Goal: Information Seeking & Learning: Learn about a topic

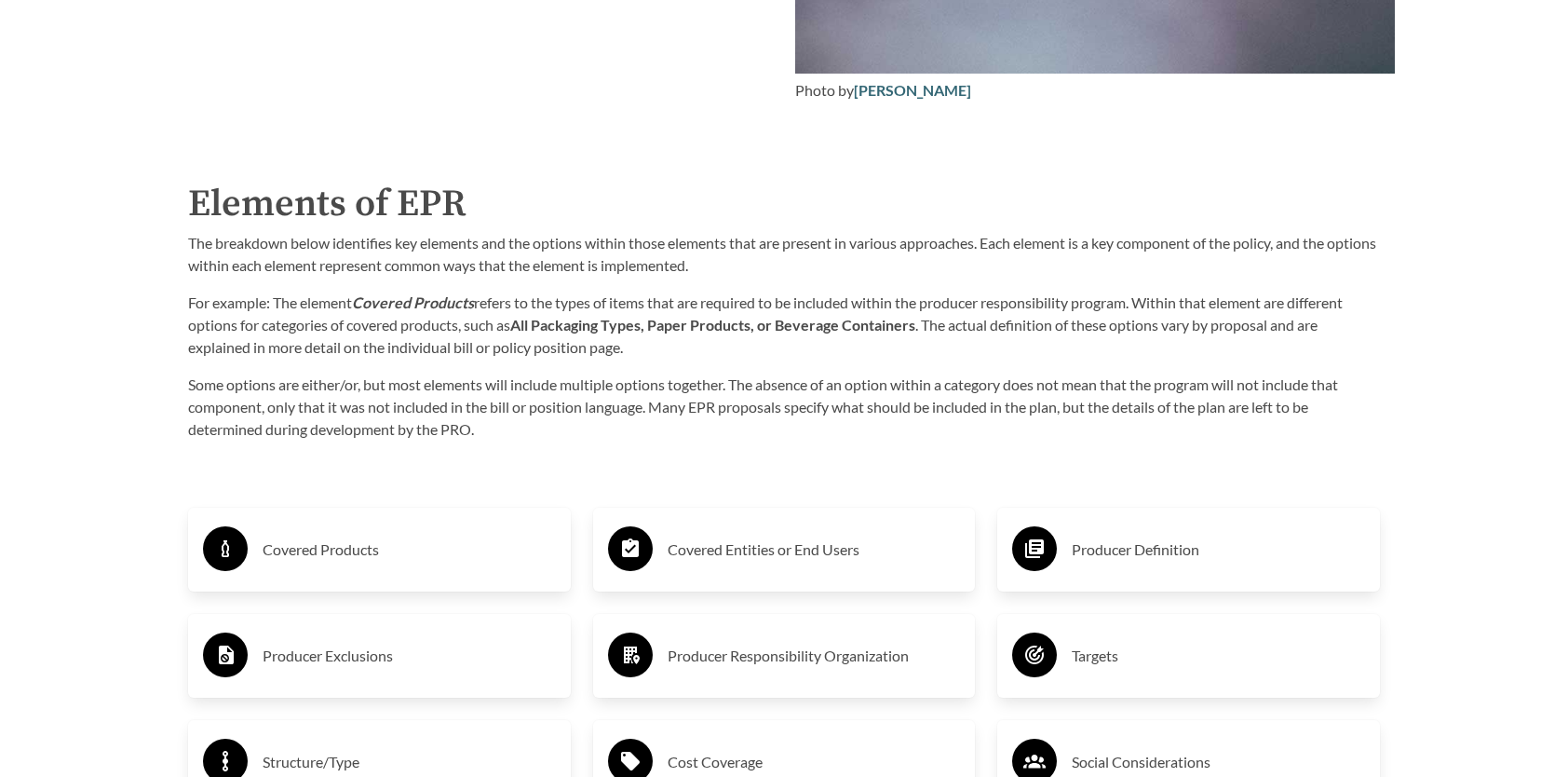
scroll to position [2888, 0]
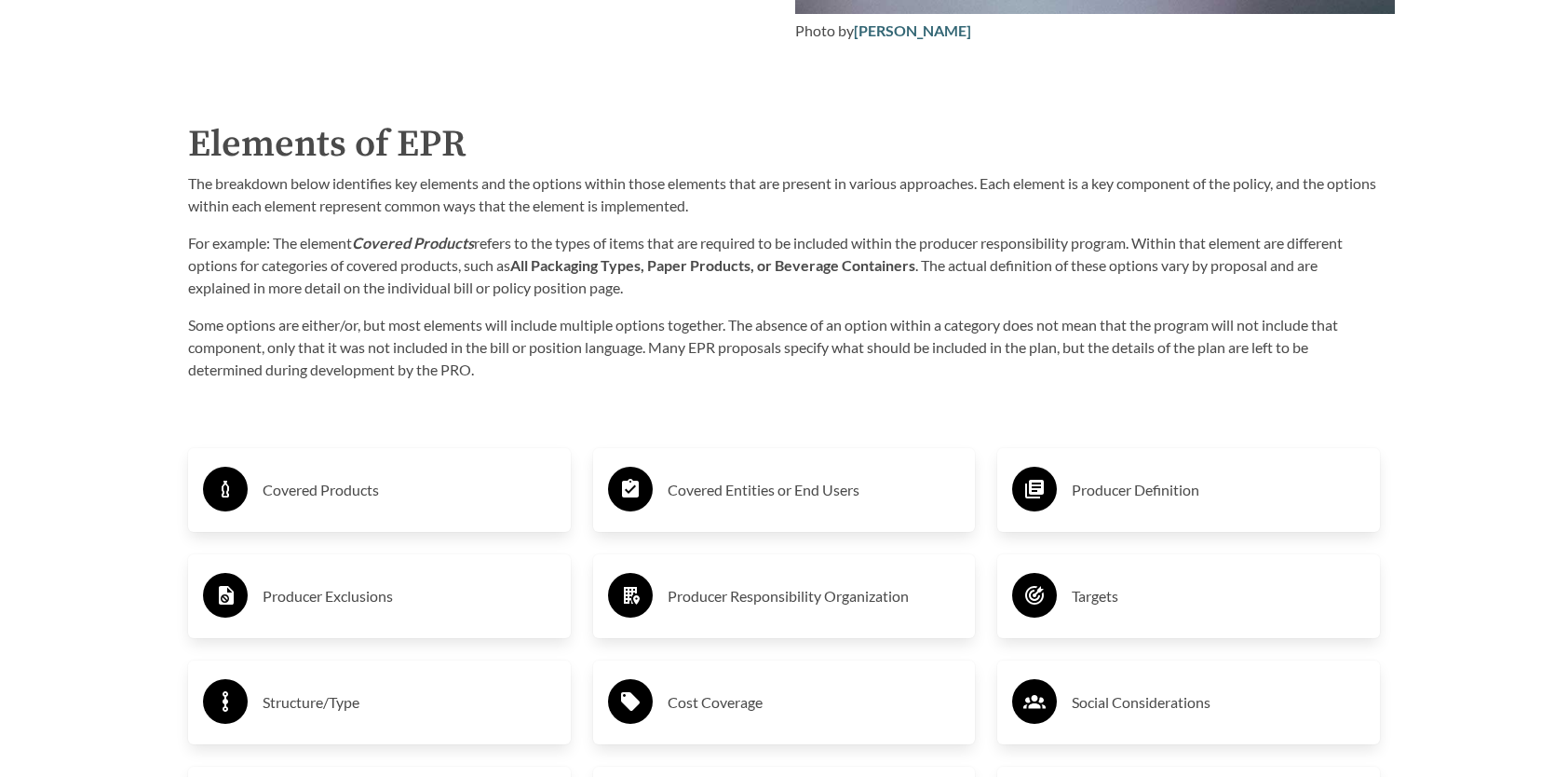
click at [322, 494] on h3 "Covered Products" at bounding box center [409, 490] width 293 height 30
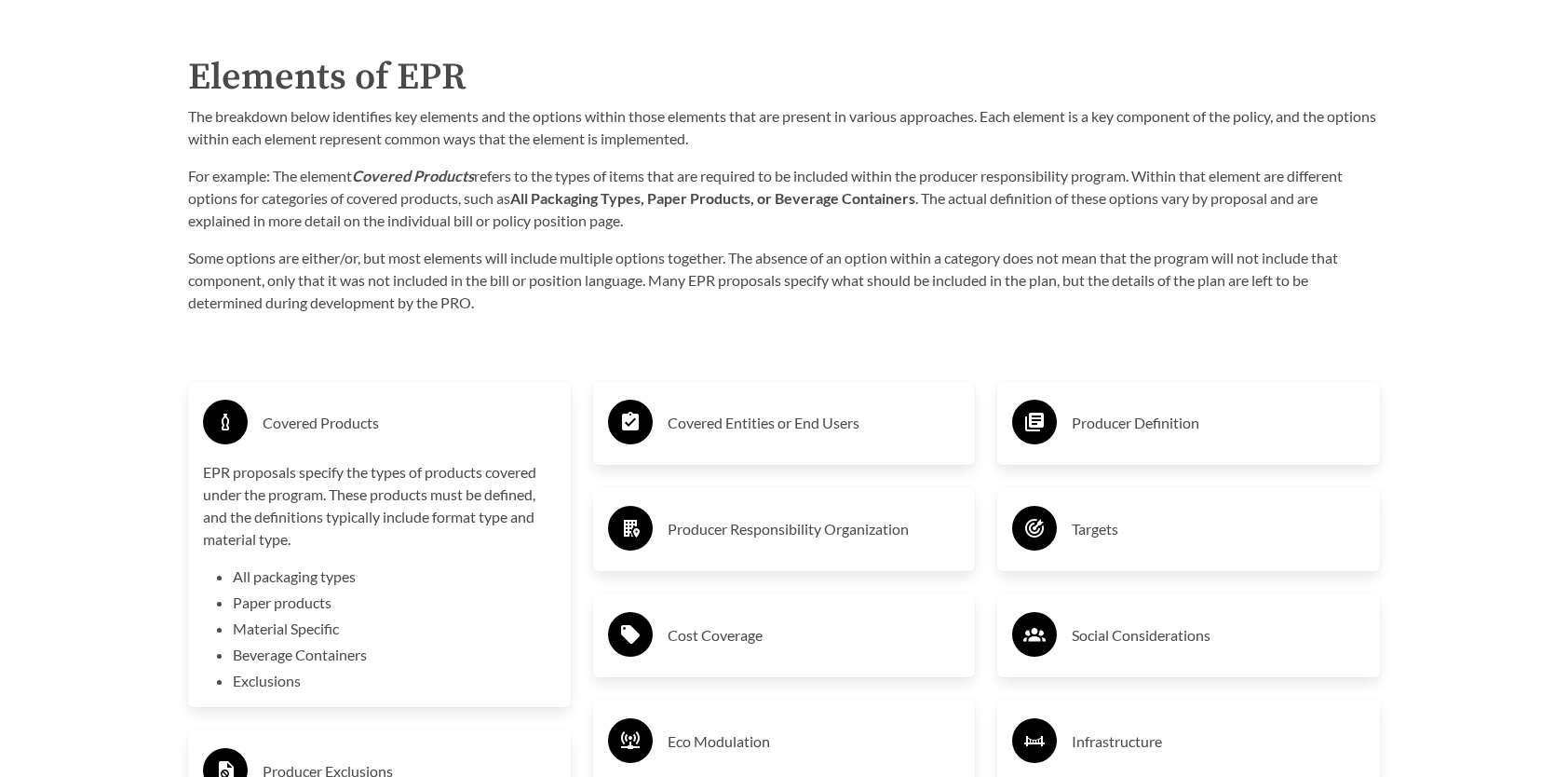
scroll to position [2981, 0]
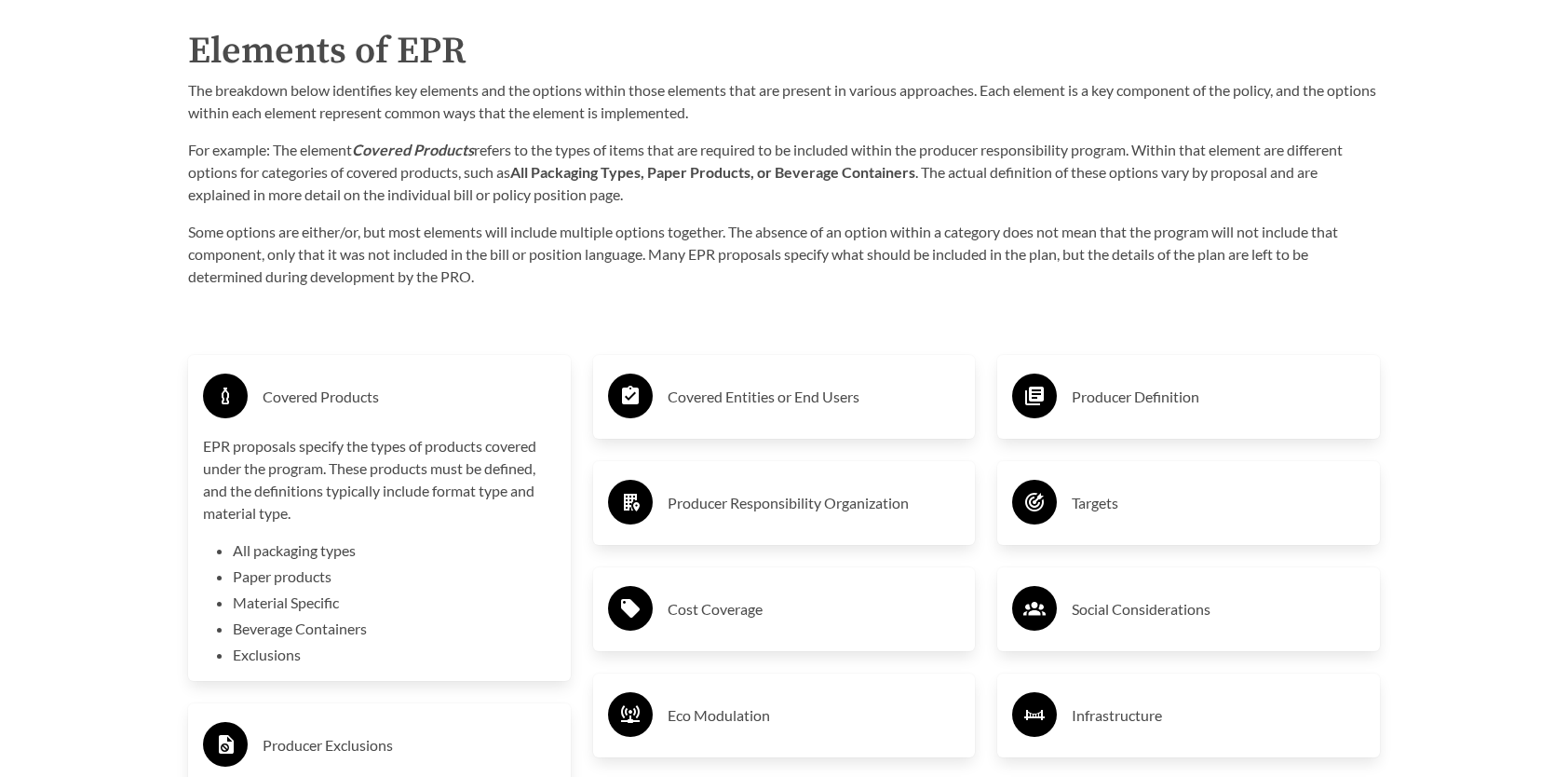
click at [817, 408] on h3 "Covered Entities or End Users" at bounding box center [814, 396] width 293 height 30
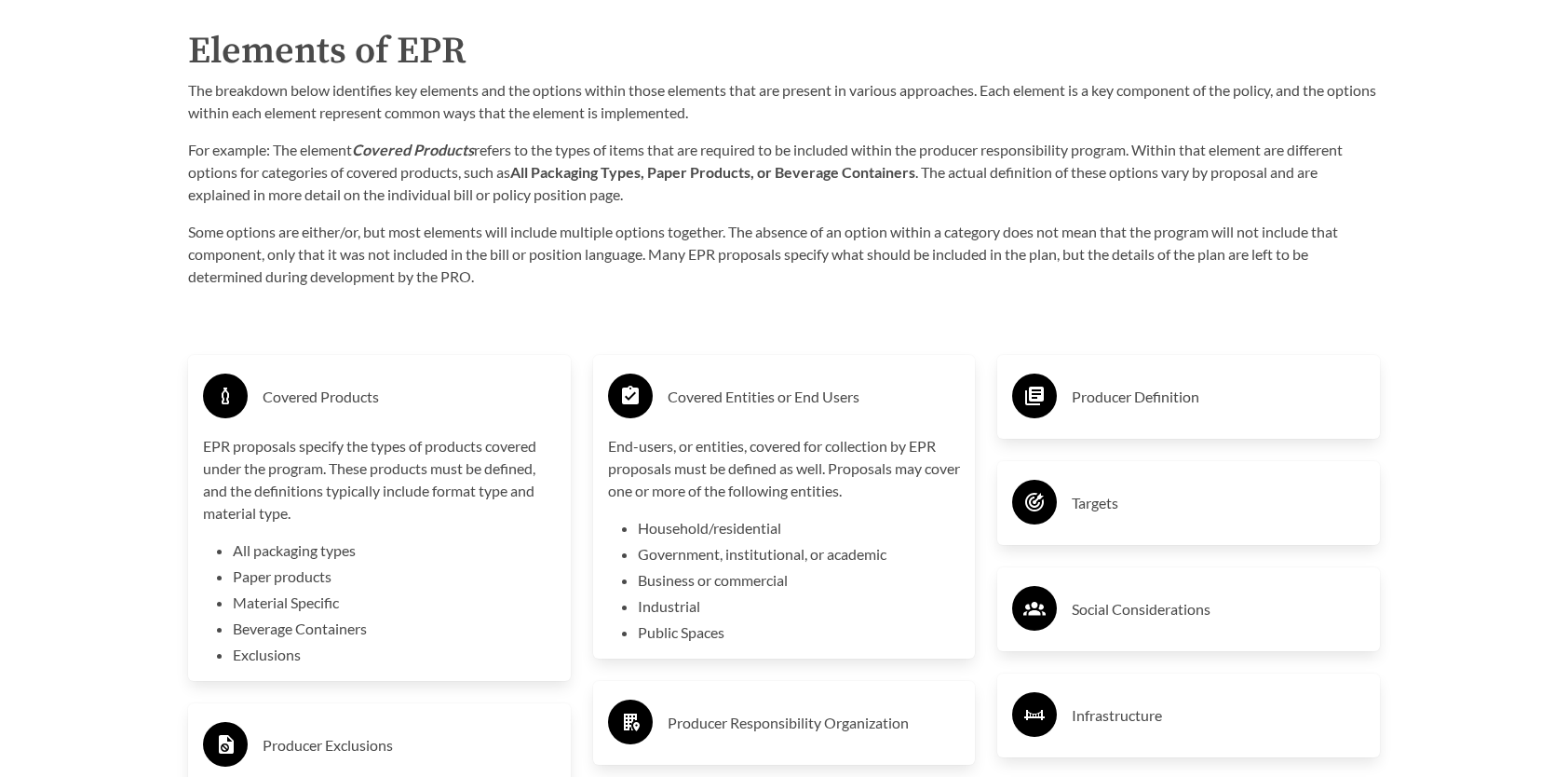
click at [1093, 403] on h3 "Producer Definition" at bounding box center [1218, 396] width 293 height 30
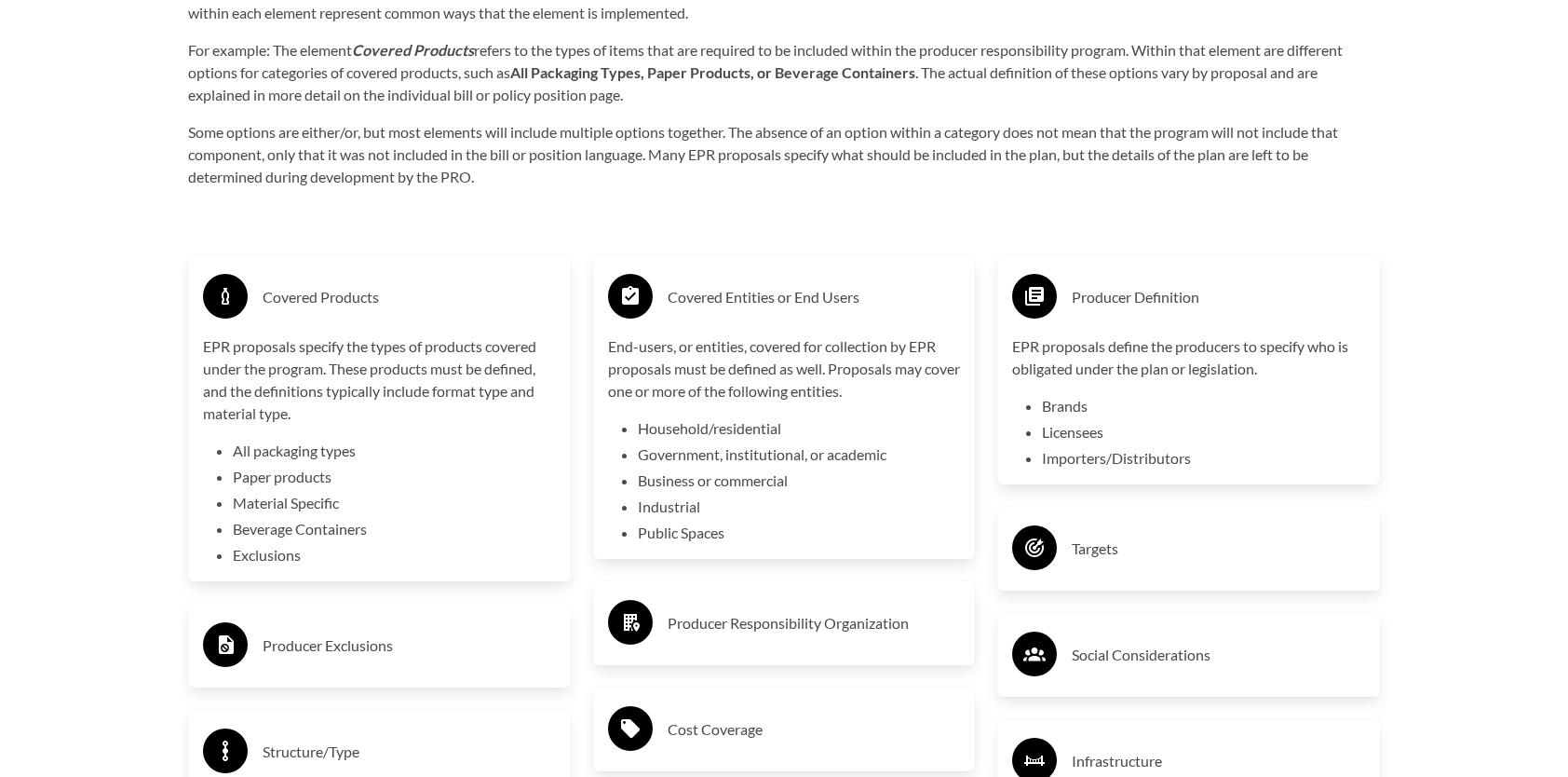
scroll to position [3167, 0]
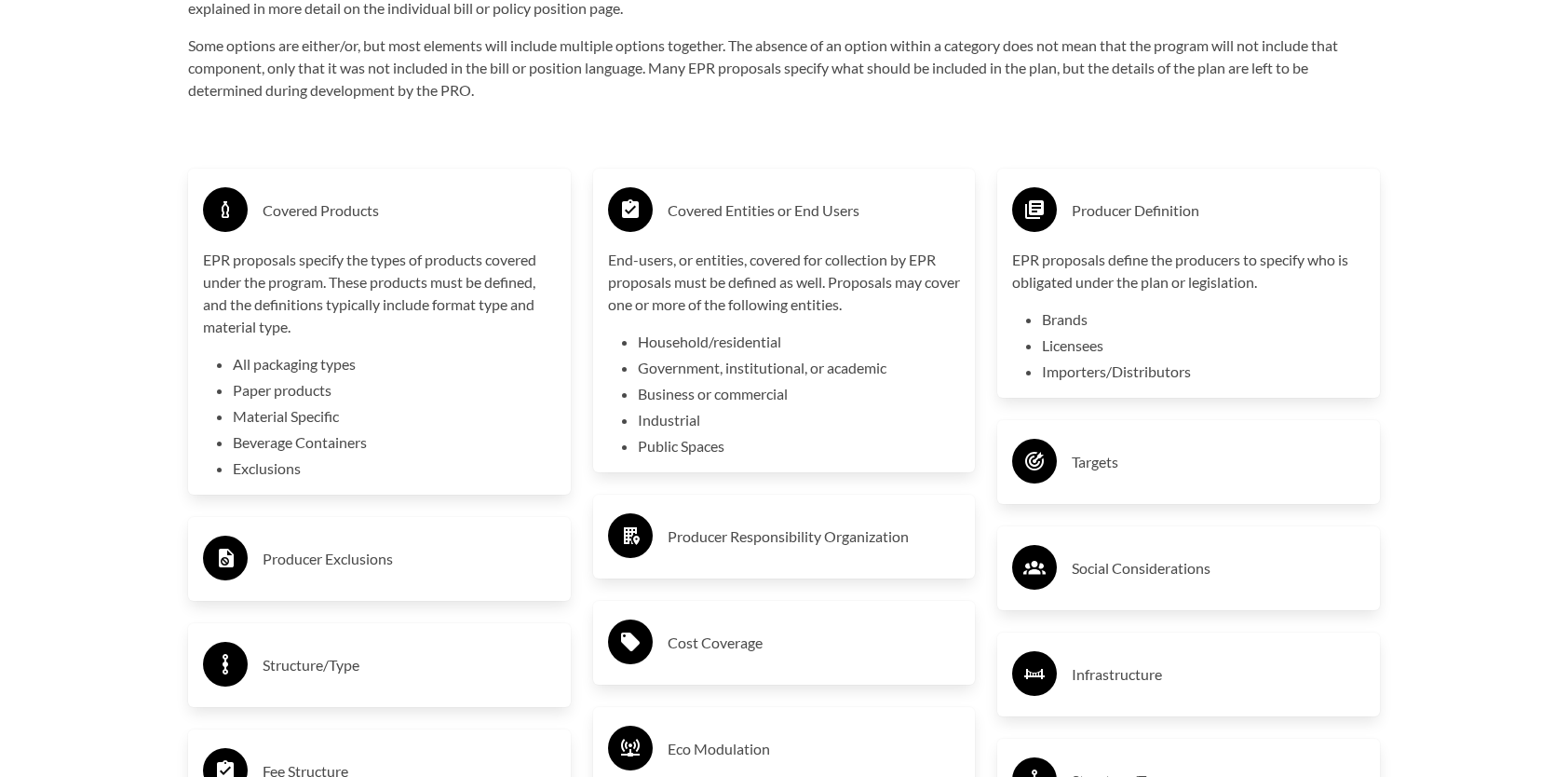
click at [377, 566] on h3 "Producer Exclusions" at bounding box center [409, 559] width 293 height 30
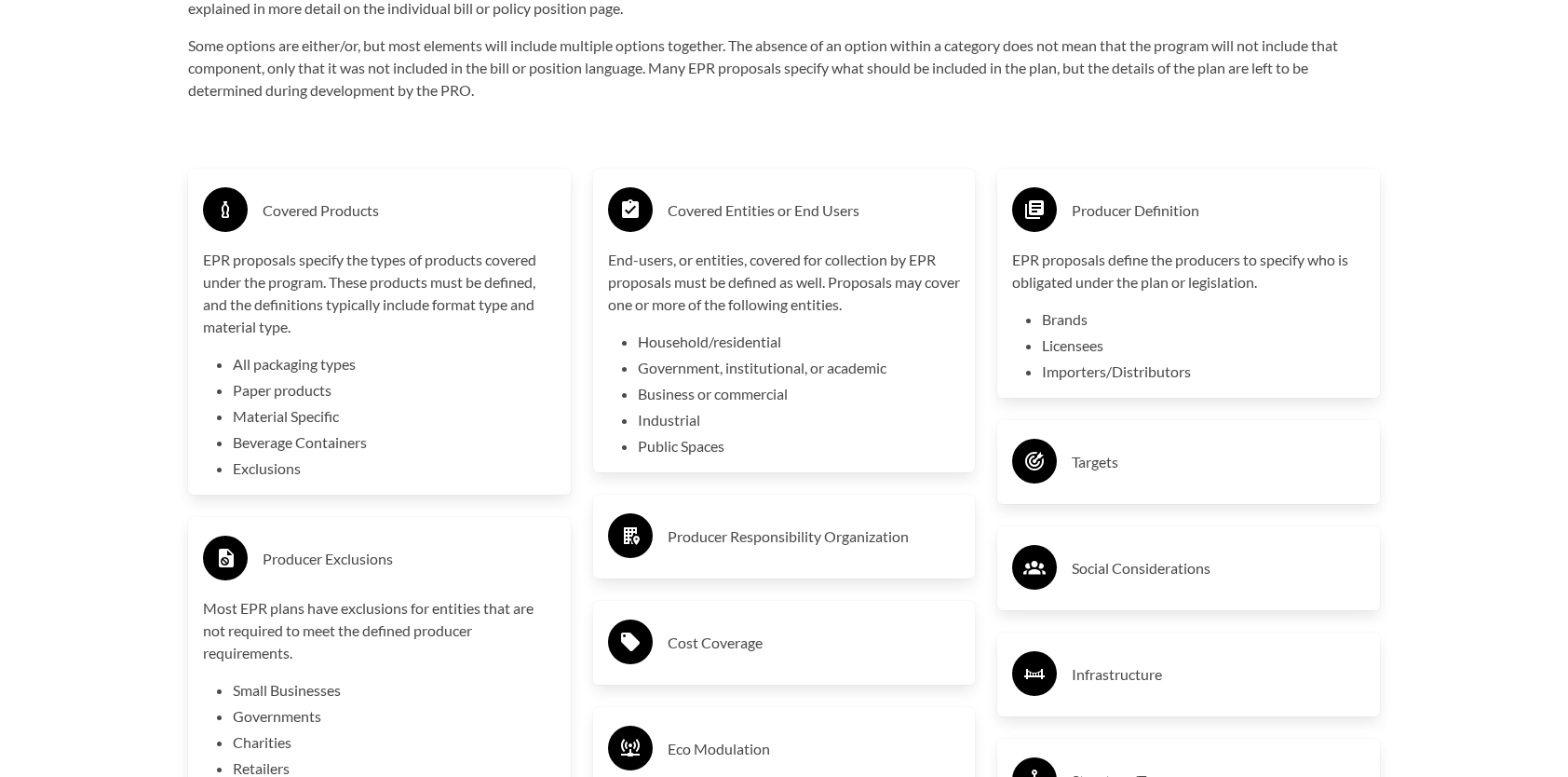
click at [844, 548] on h3 "Producer Responsibility Organization" at bounding box center [814, 536] width 293 height 30
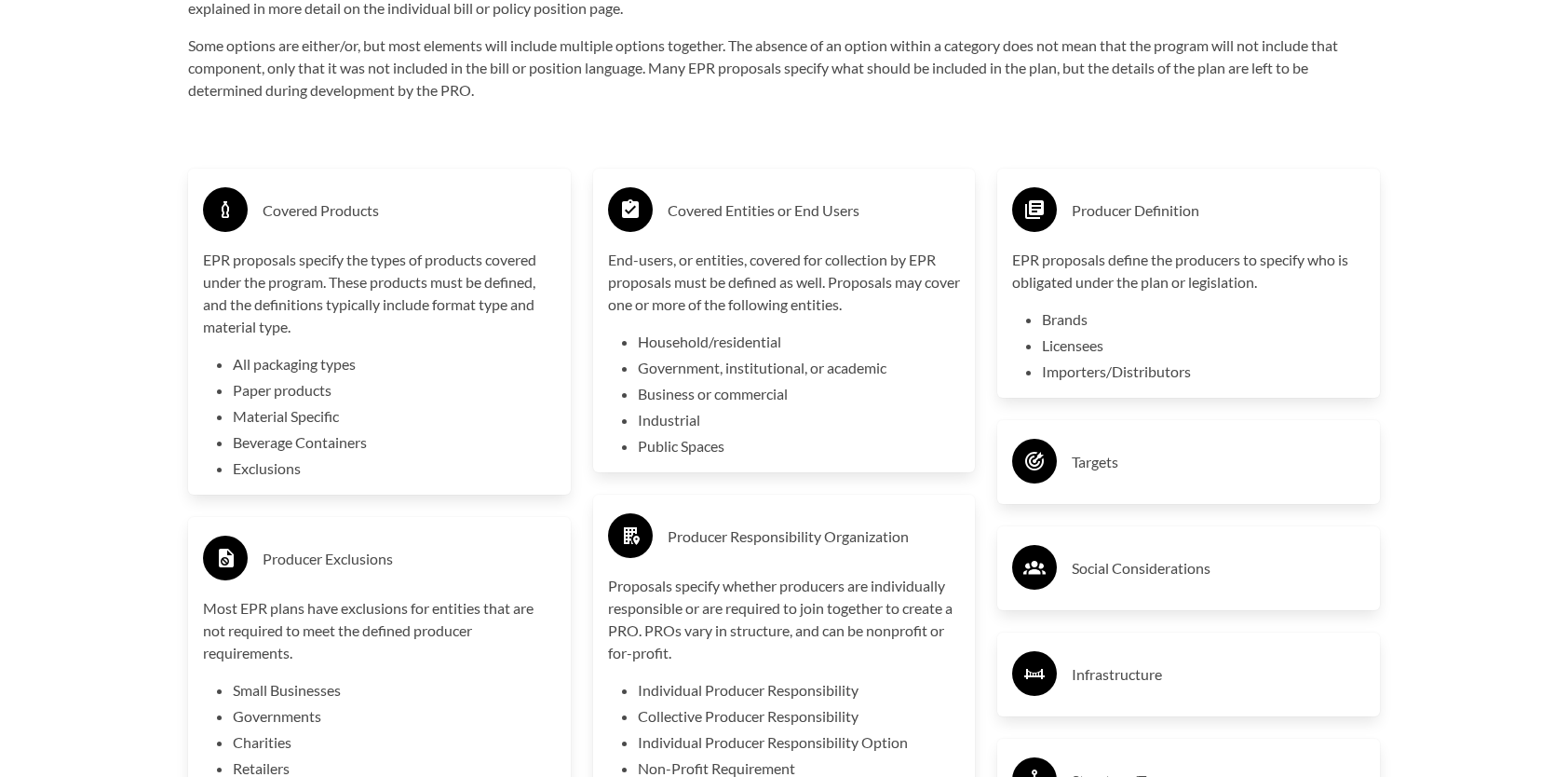
scroll to position [3261, 0]
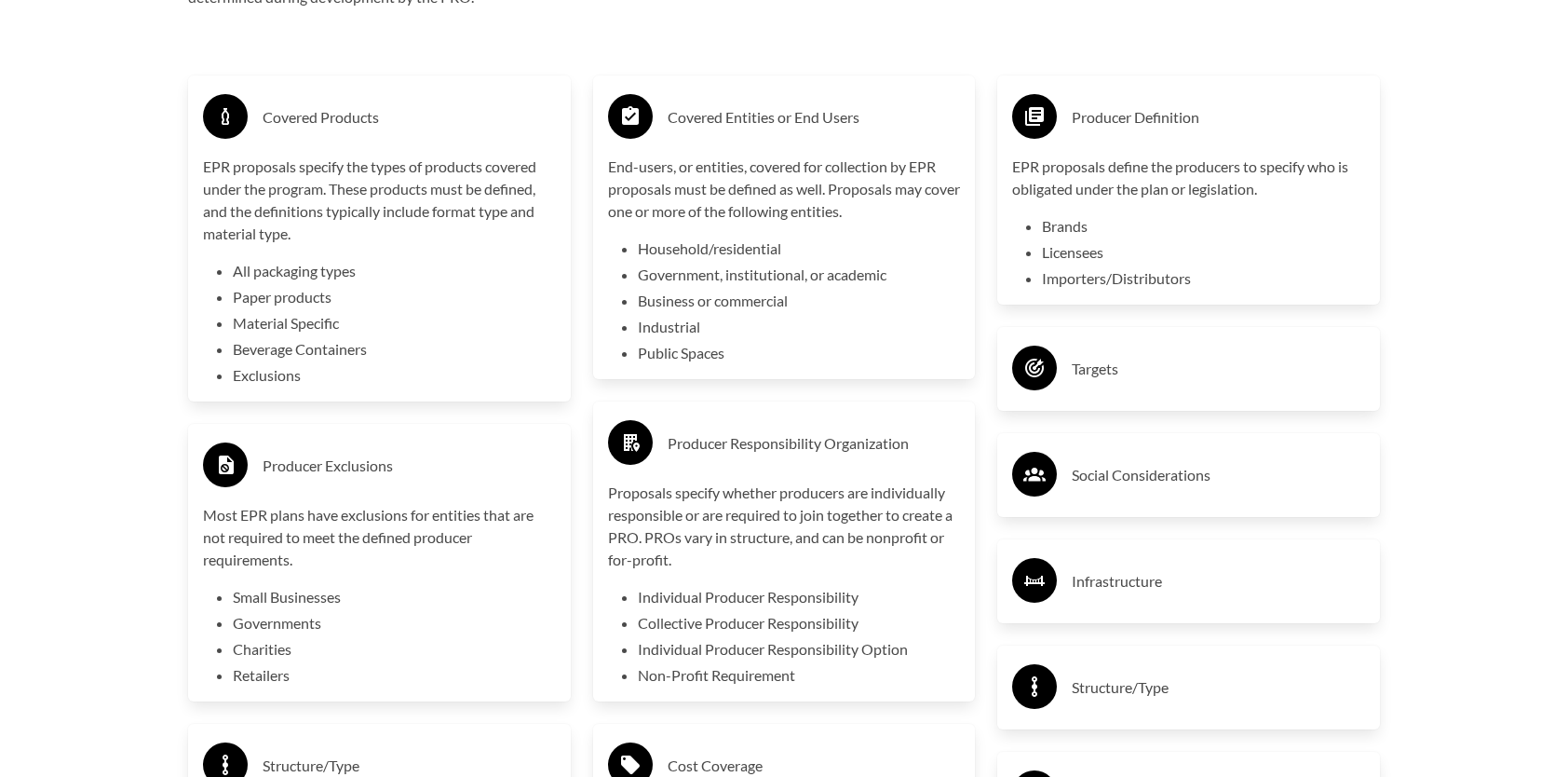
click at [1190, 384] on h3 "Targets" at bounding box center [1218, 369] width 293 height 30
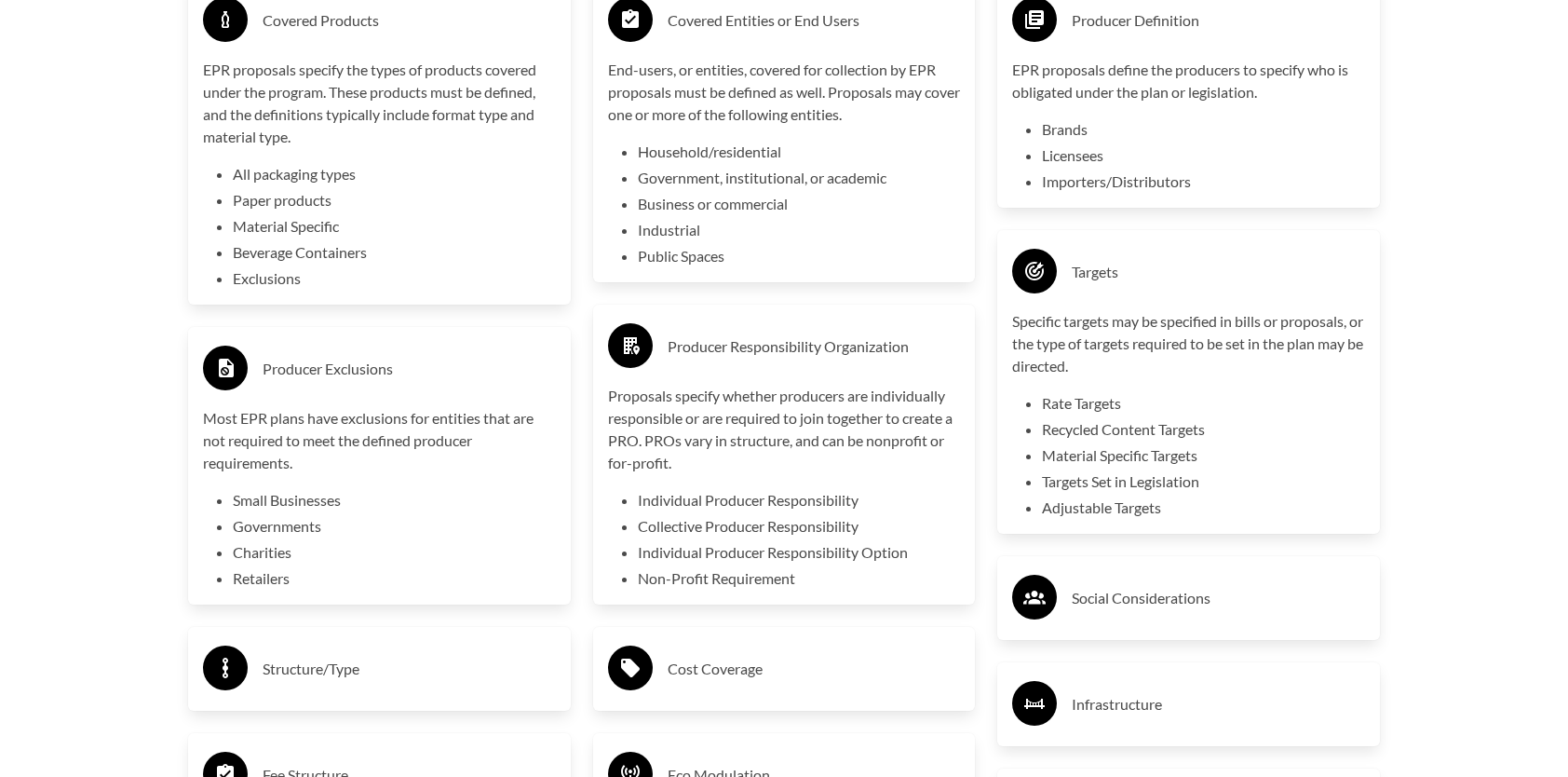
scroll to position [3447, 0]
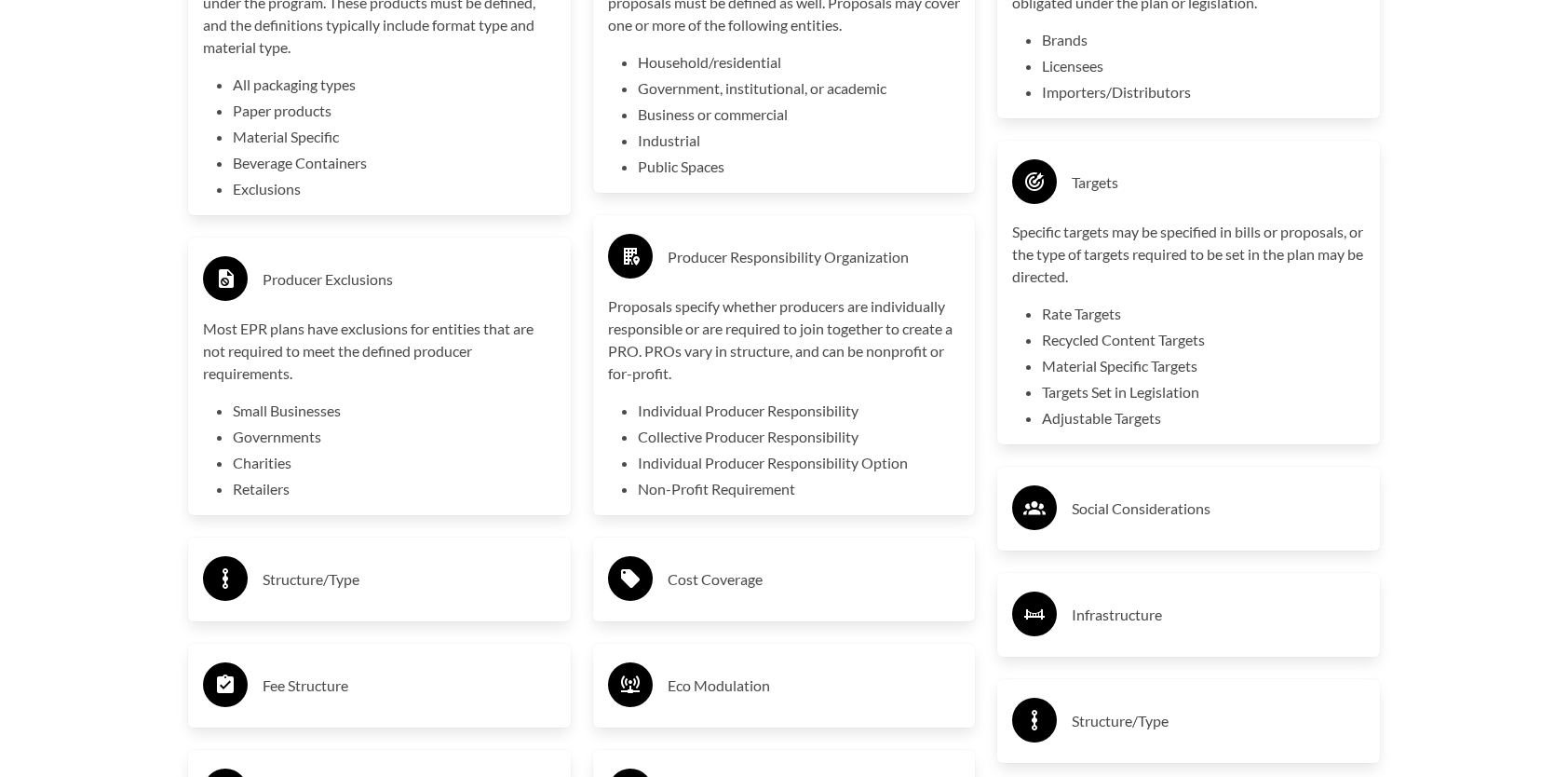
click at [1181, 516] on h3 "Social Considerations" at bounding box center [1218, 508] width 293 height 30
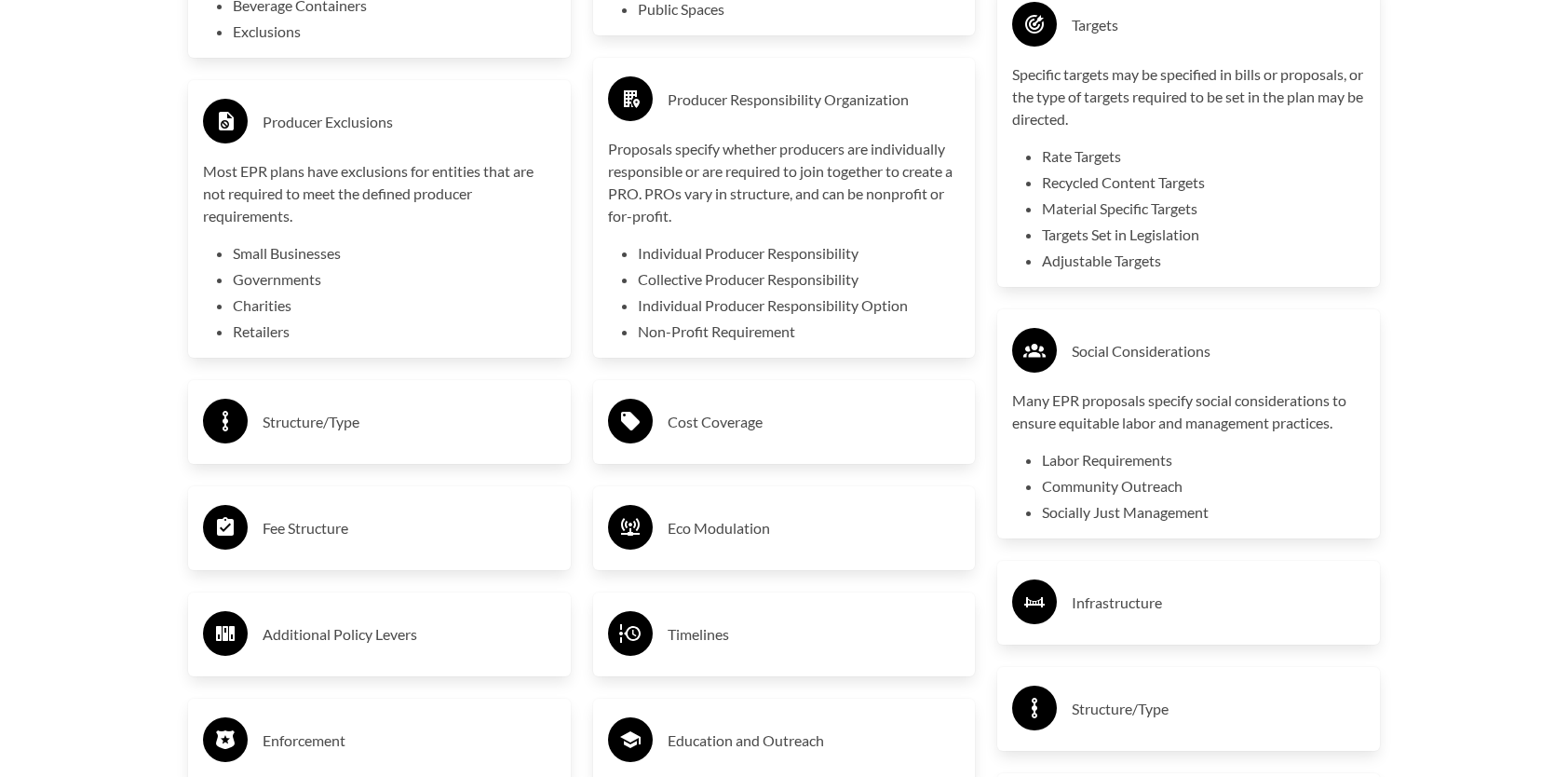
scroll to position [3633, 0]
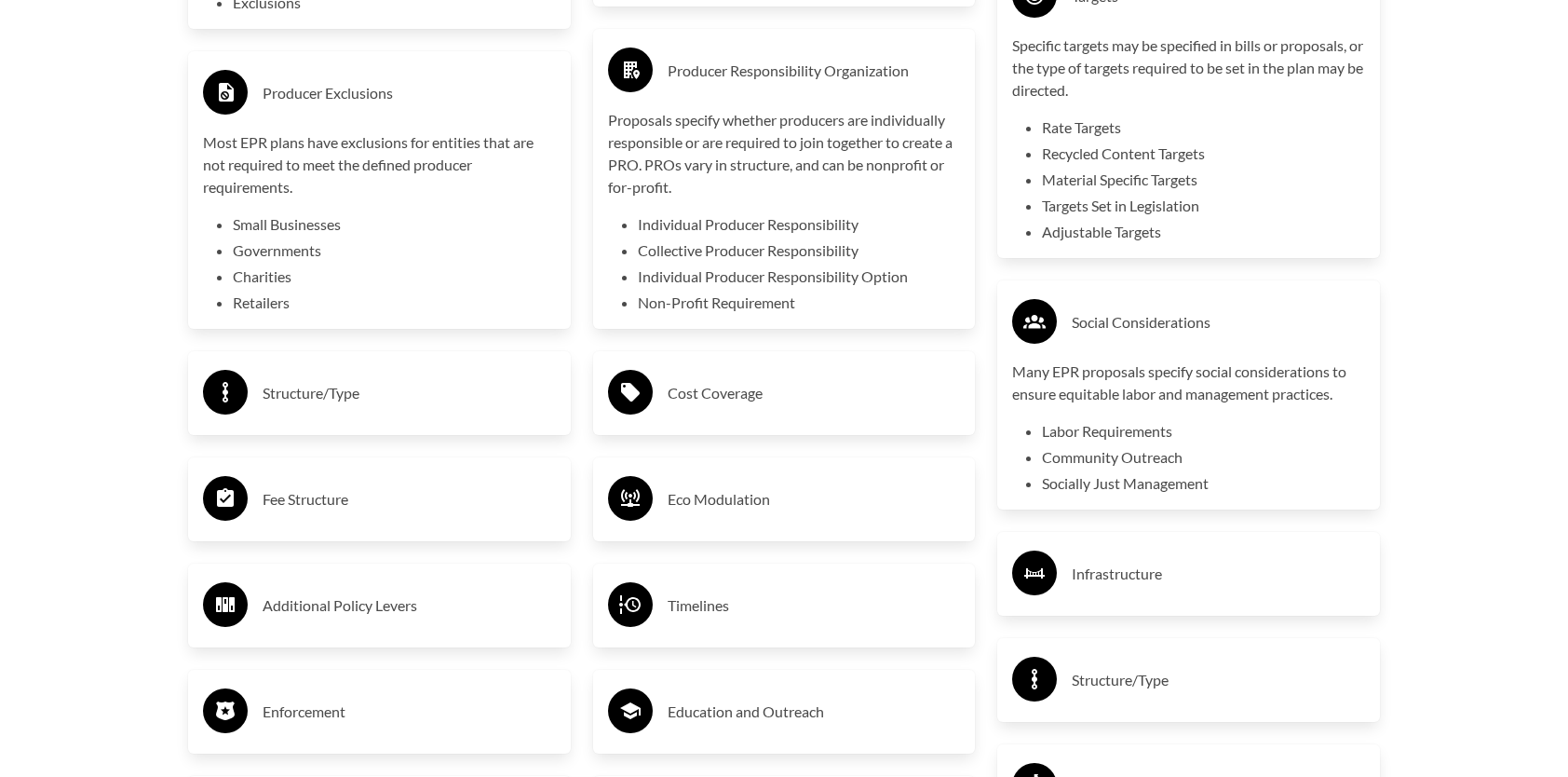
click at [711, 397] on h3 "Cost Coverage" at bounding box center [814, 393] width 293 height 30
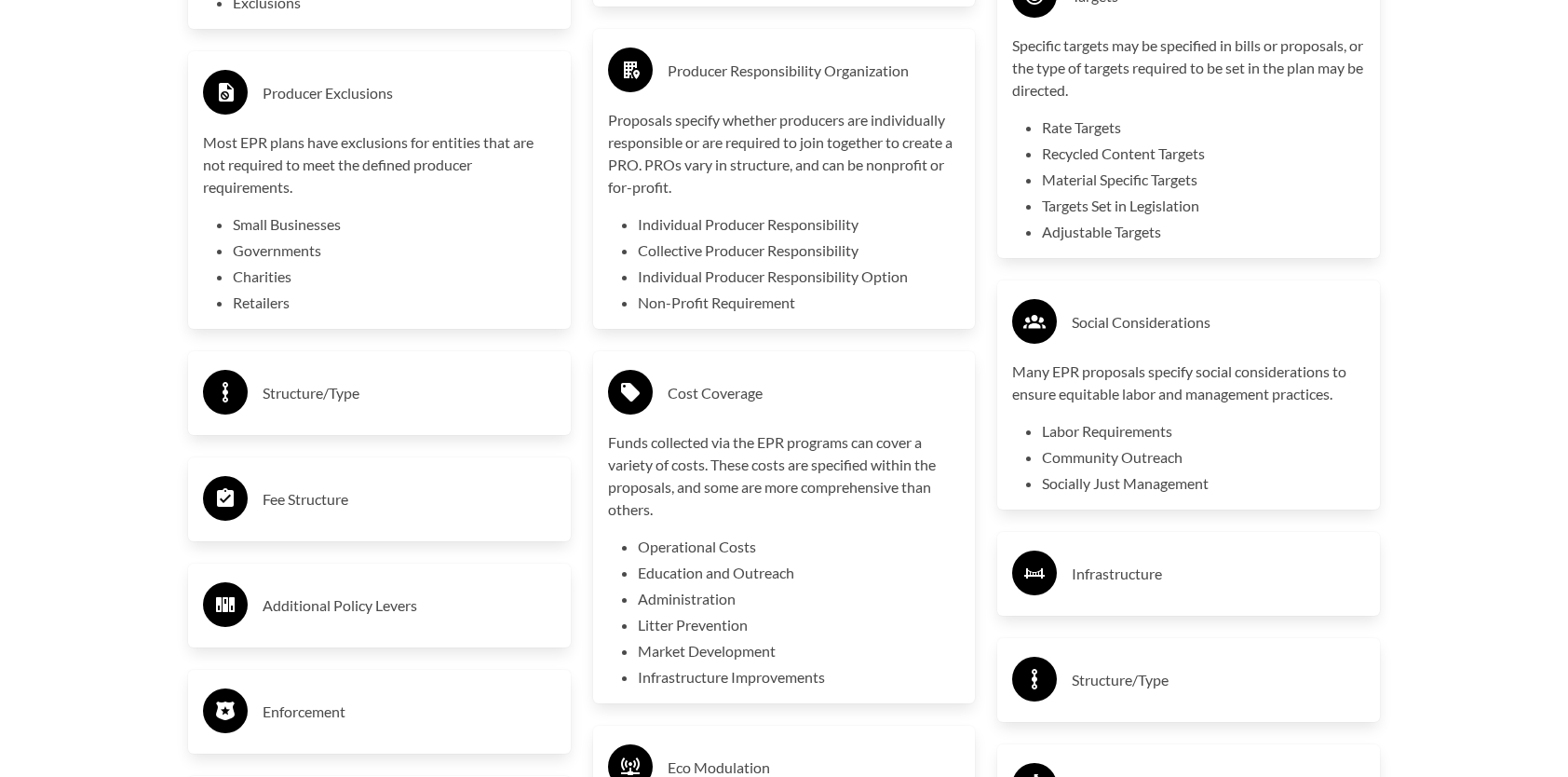
click at [311, 395] on h3 "Structure/Type" at bounding box center [409, 393] width 293 height 30
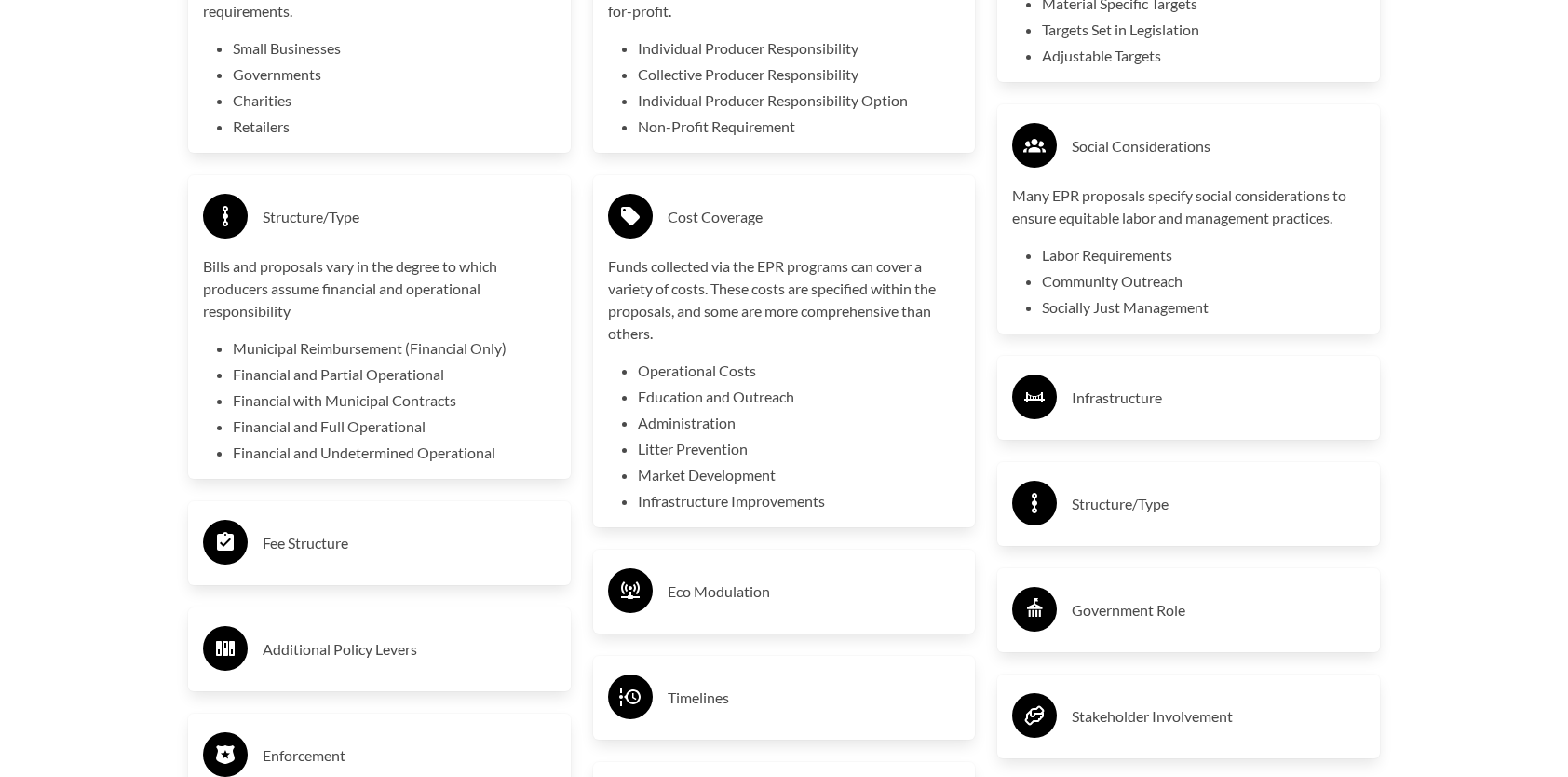
scroll to position [3820, 0]
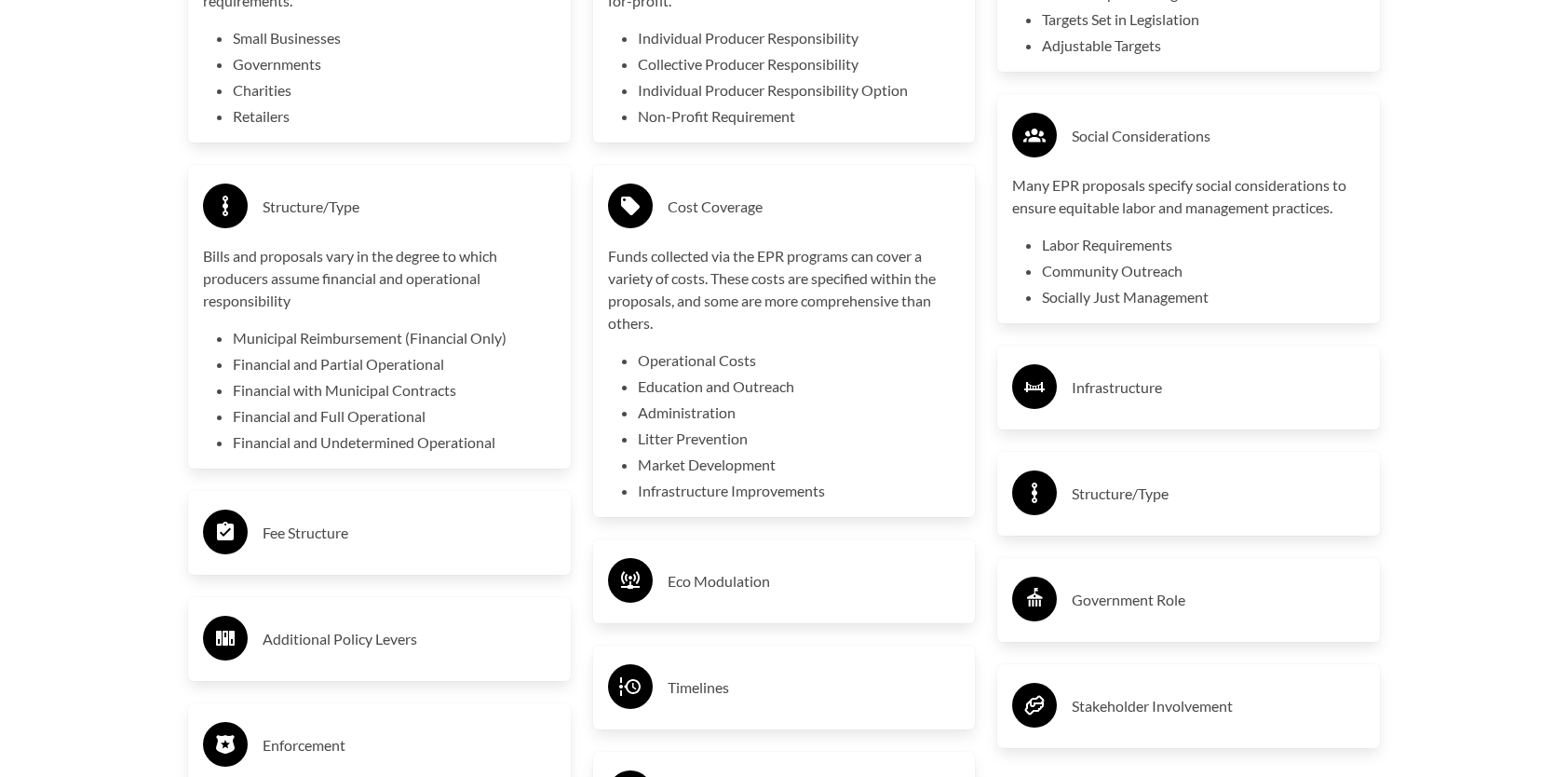
click at [313, 539] on h3 "Fee Structure" at bounding box center [409, 533] width 293 height 30
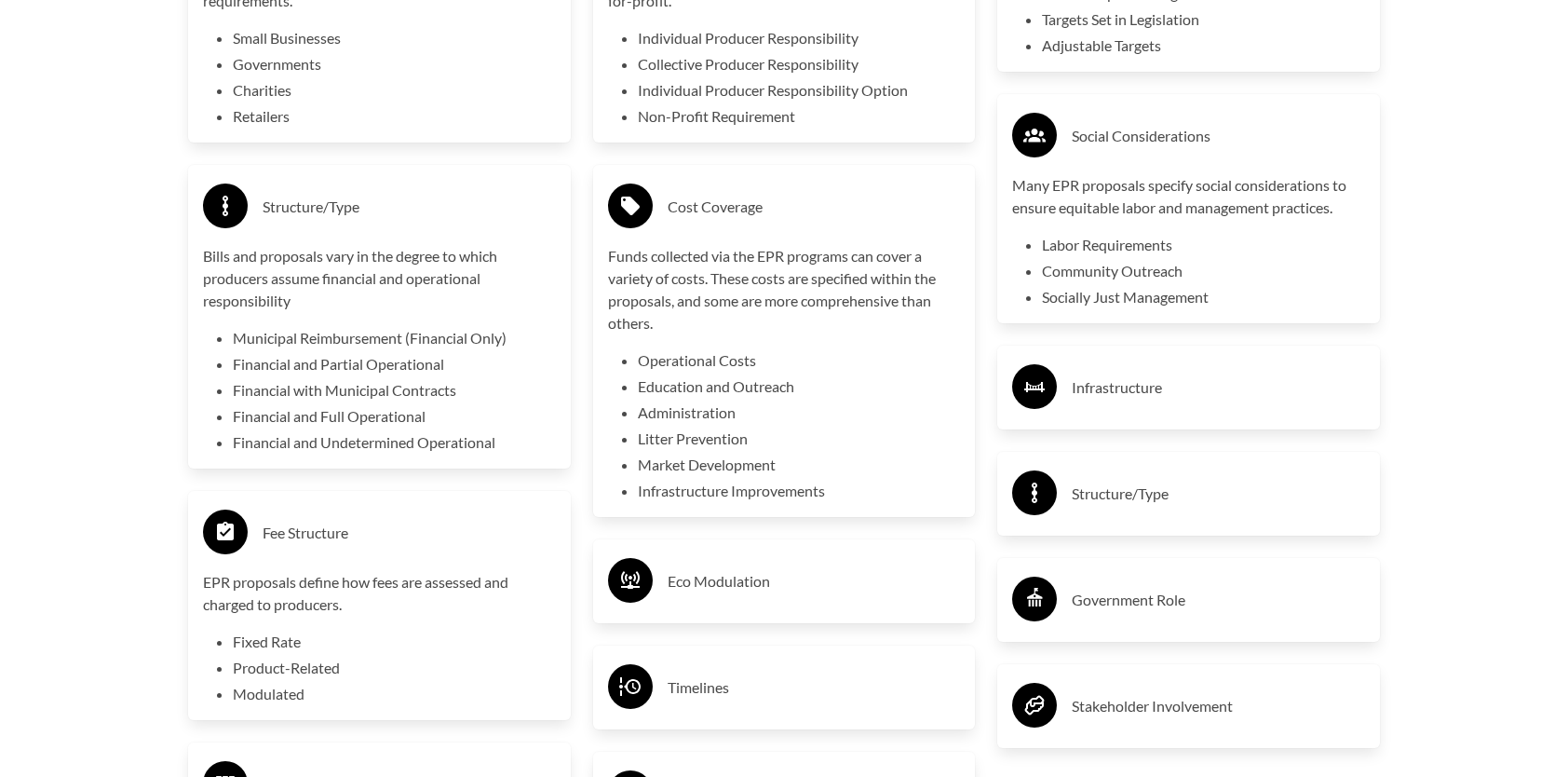
click at [724, 587] on h3 "Eco Modulation" at bounding box center [814, 581] width 293 height 30
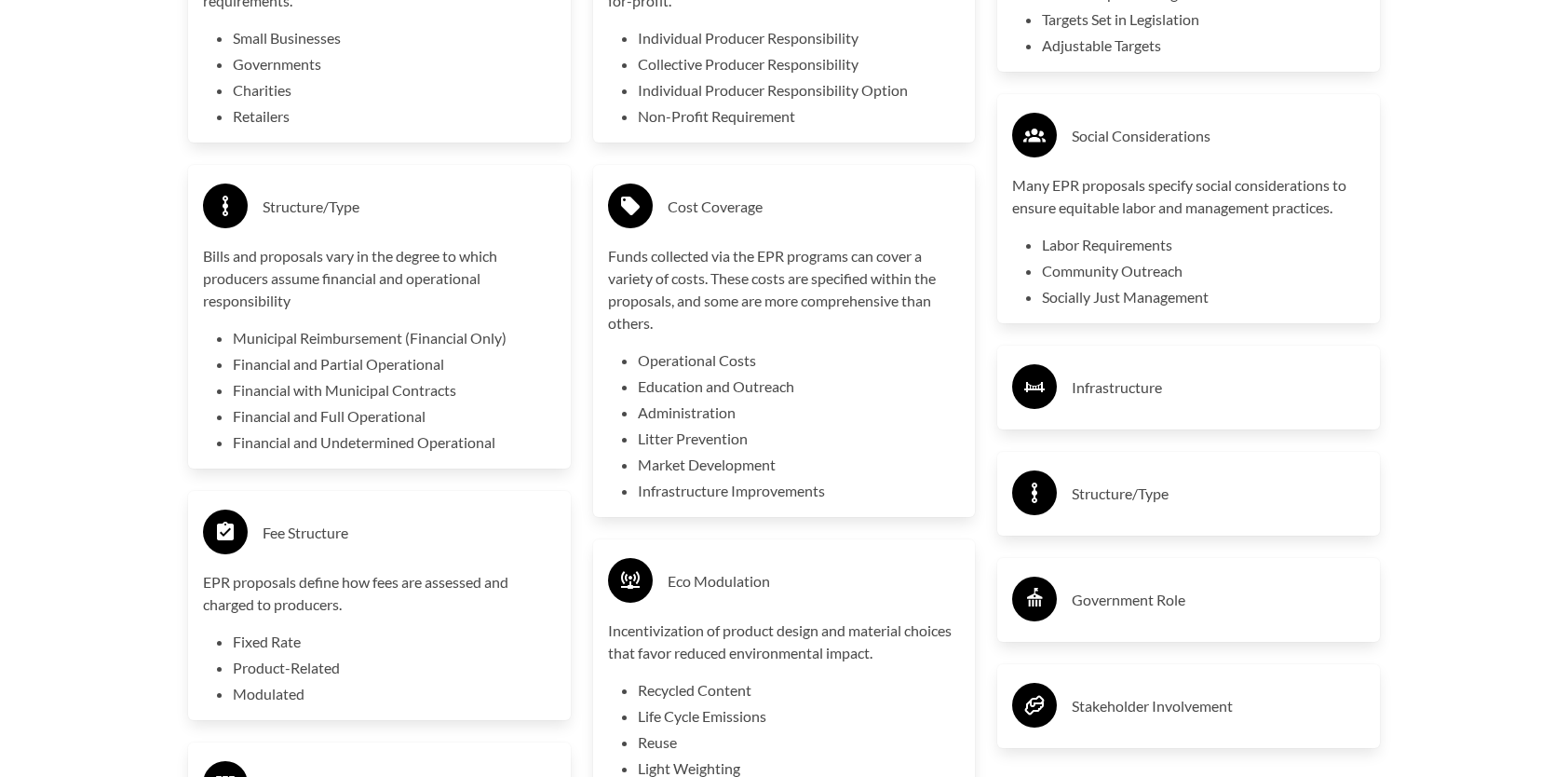
click at [1107, 395] on h3 "Infrastructure" at bounding box center [1218, 388] width 293 height 30
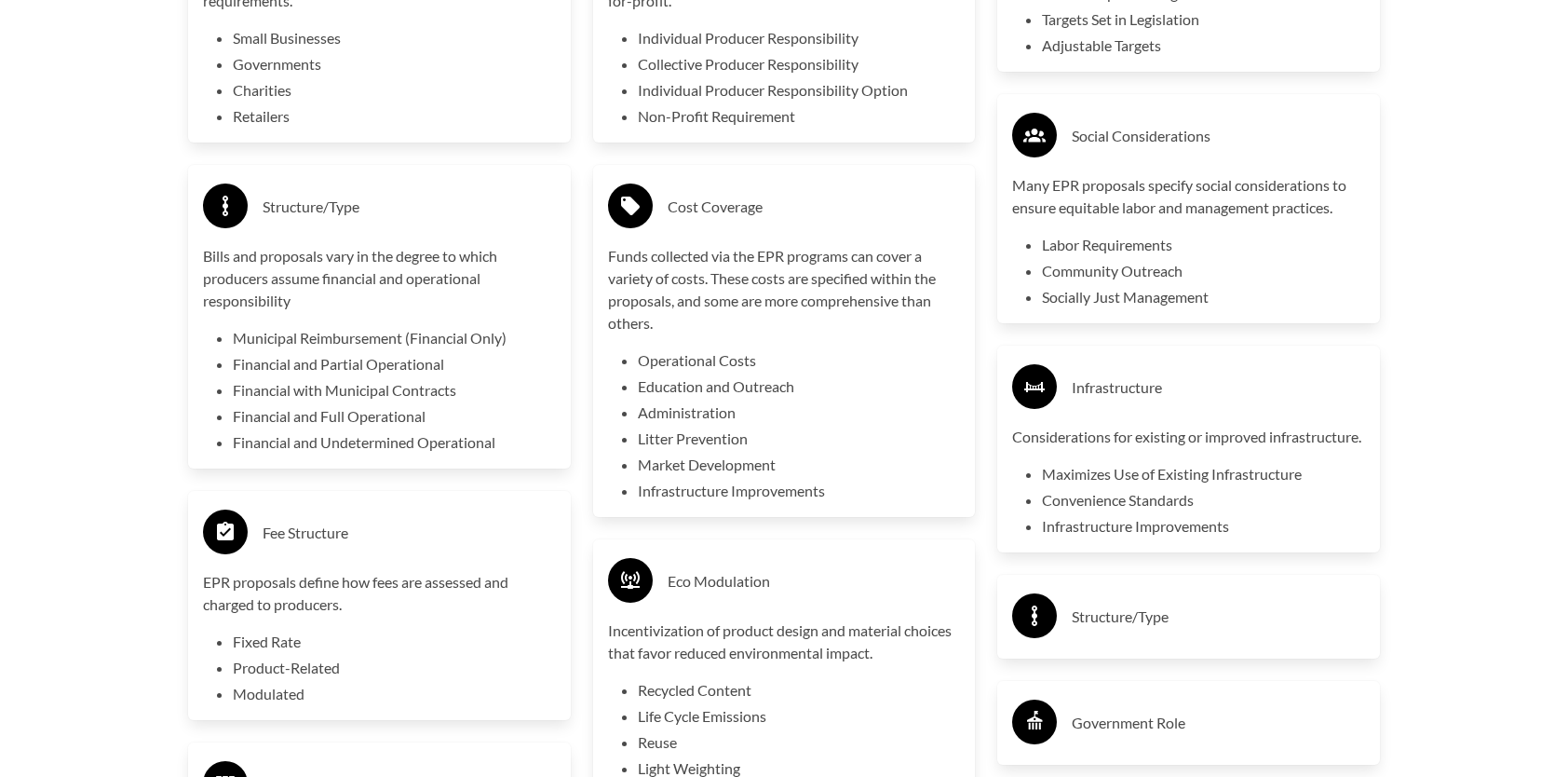
click at [1102, 631] on h3 "Structure/Type" at bounding box center [1218, 616] width 293 height 30
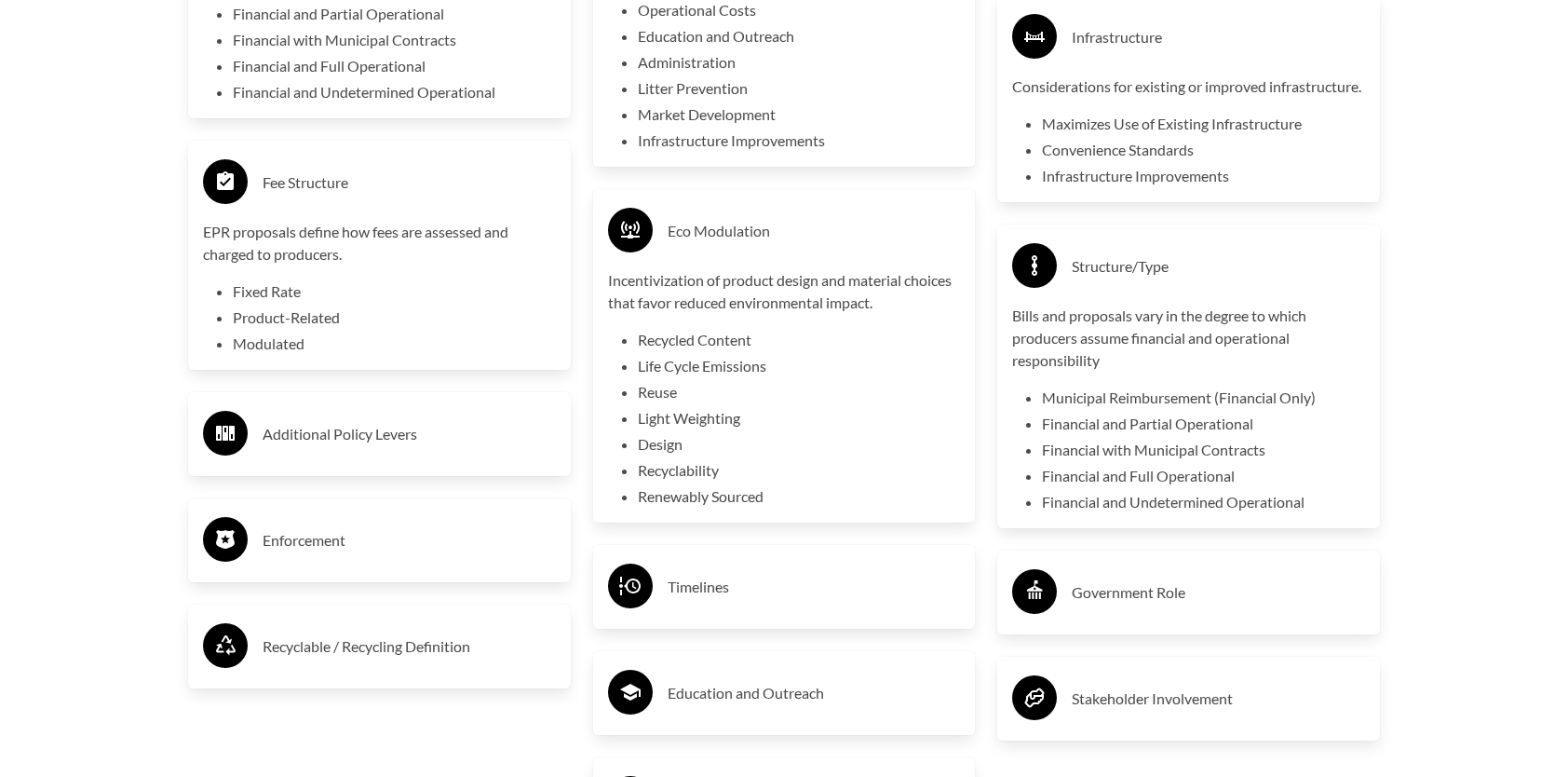
scroll to position [4192, 0]
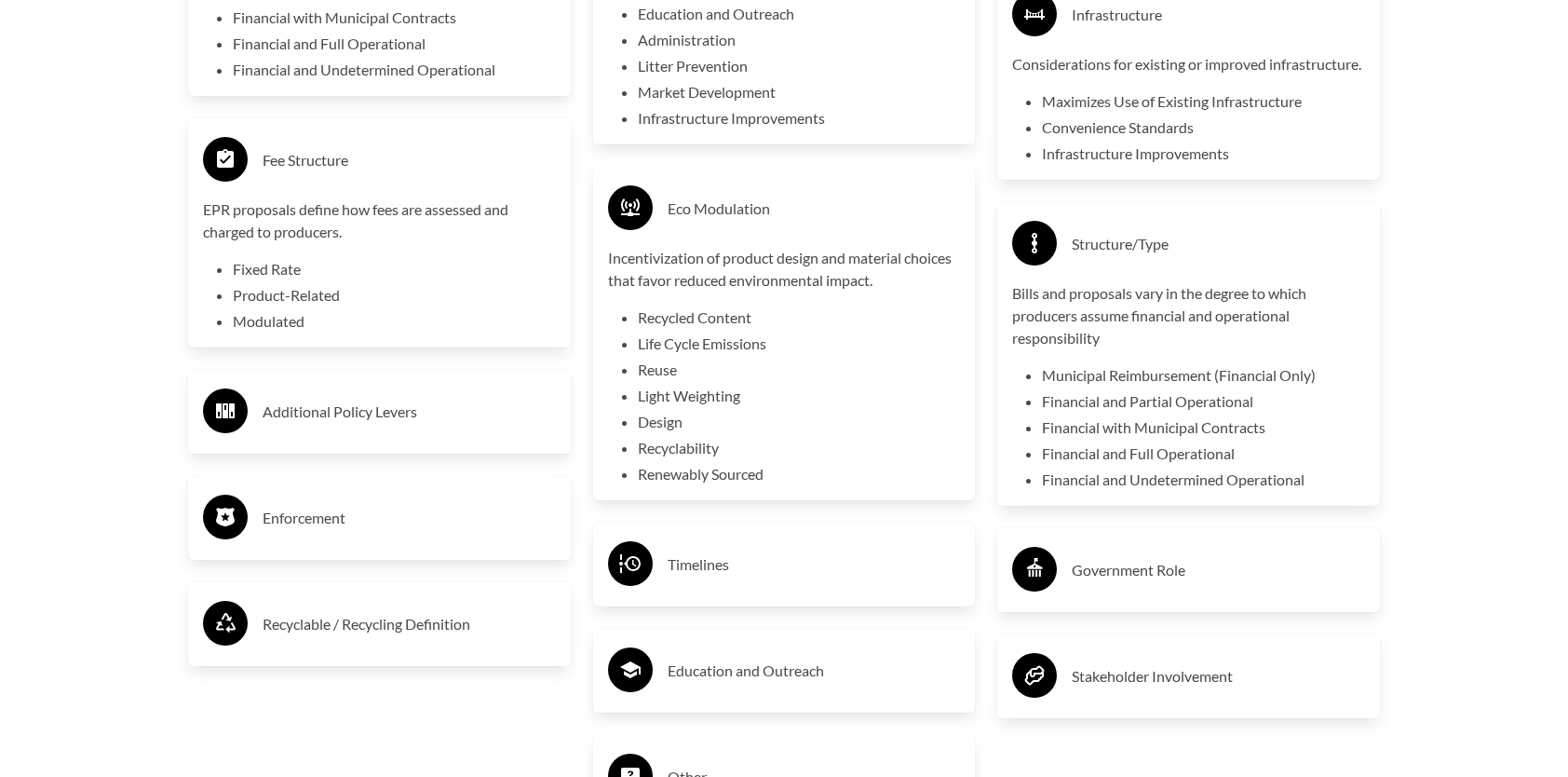
click at [343, 419] on h3 "Additional Policy Levers" at bounding box center [409, 411] width 293 height 30
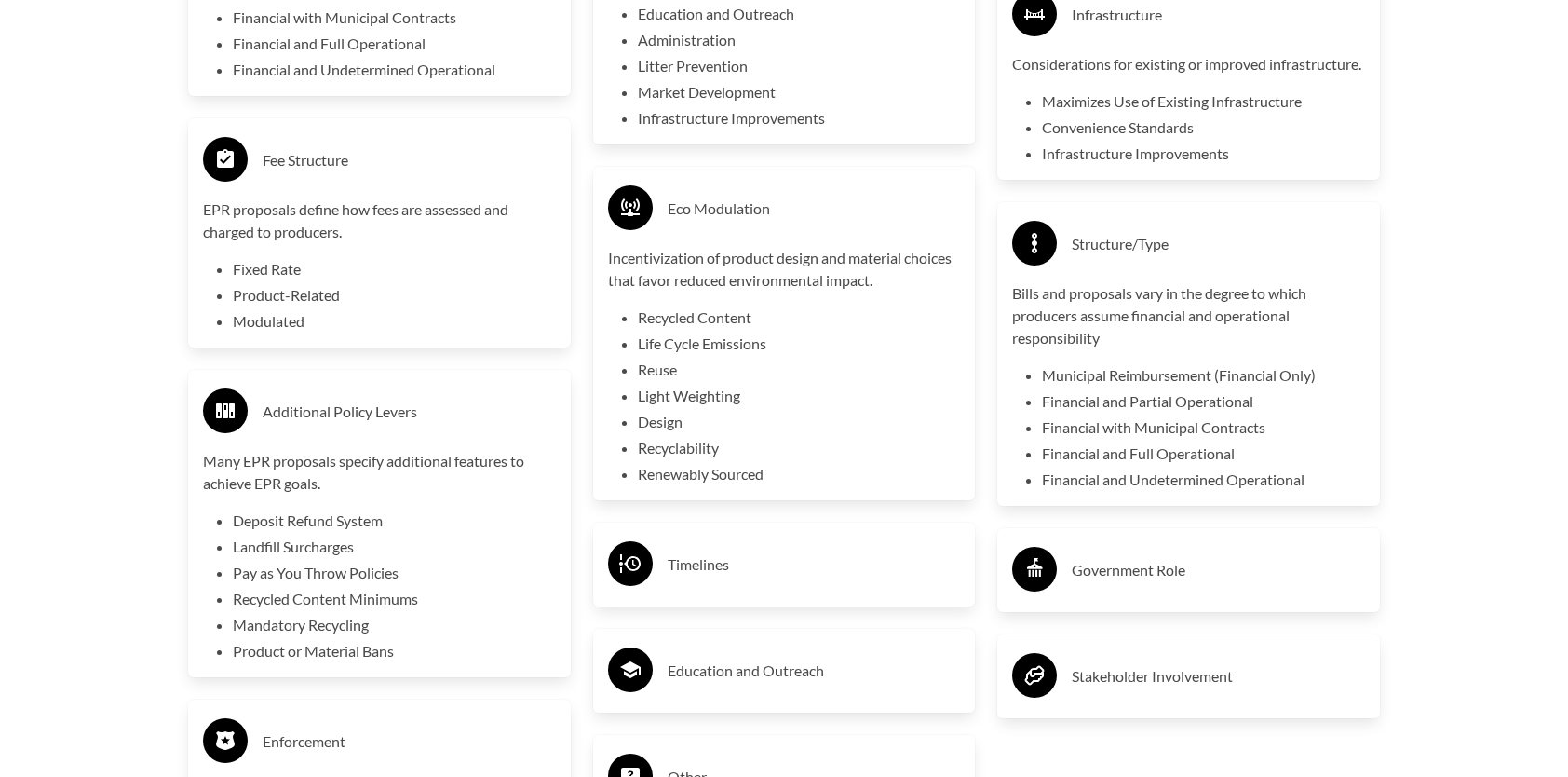
click at [690, 567] on h3 "Timelines" at bounding box center [814, 565] width 293 height 30
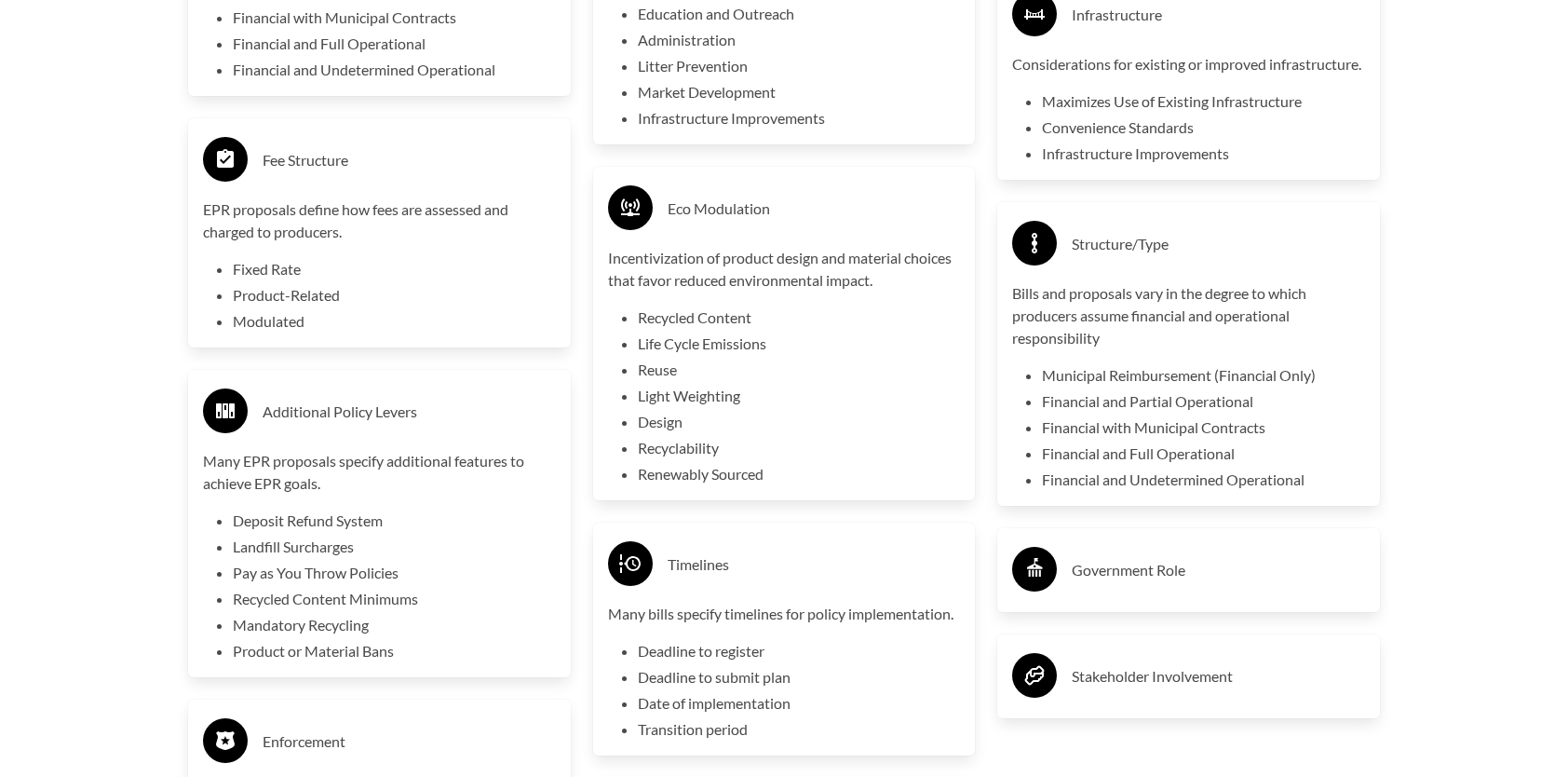
click at [1113, 585] on h3 "Government Role" at bounding box center [1218, 570] width 293 height 30
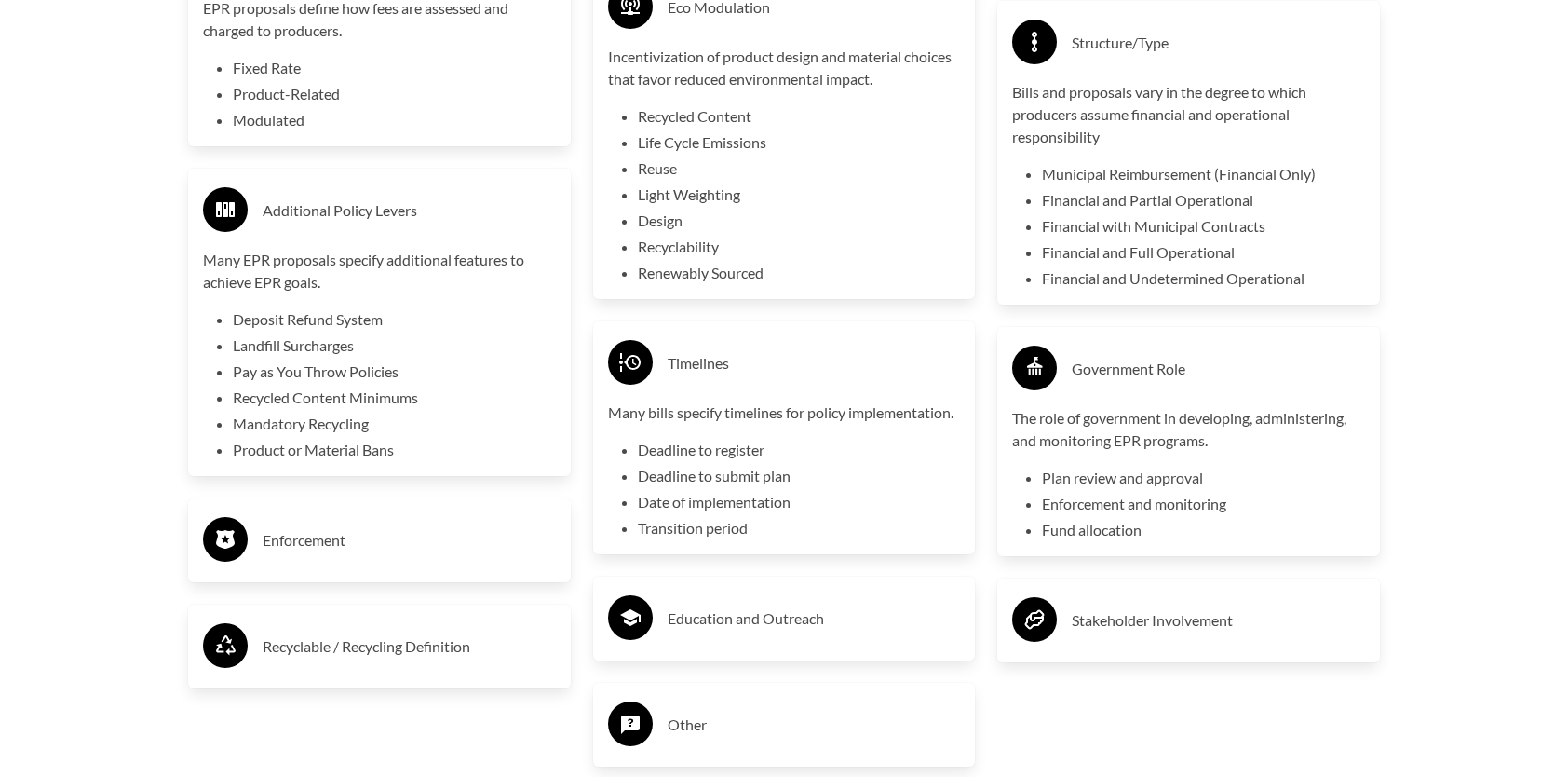
scroll to position [4472, 0]
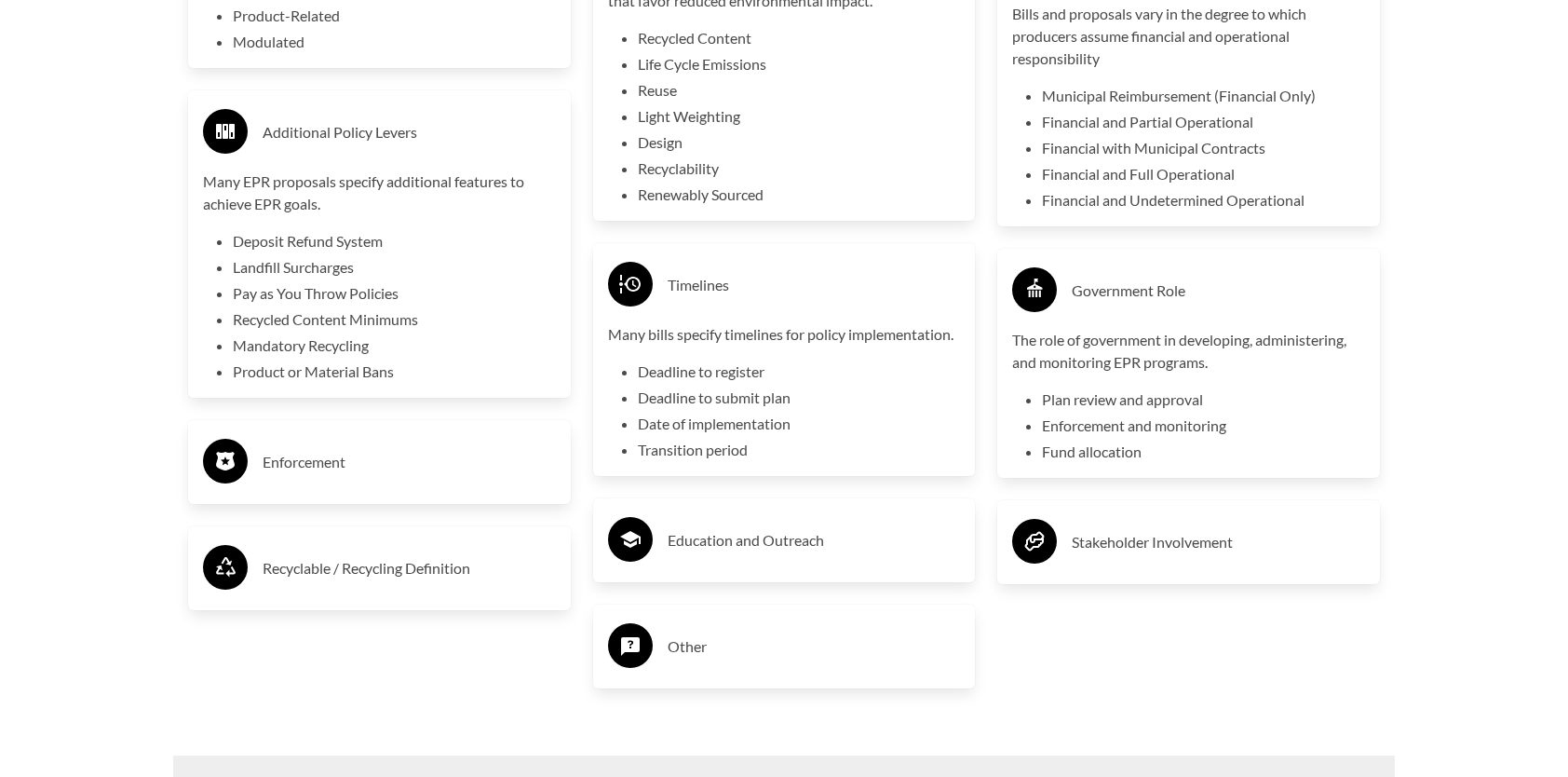
click at [306, 470] on h3 "Enforcement" at bounding box center [409, 462] width 293 height 30
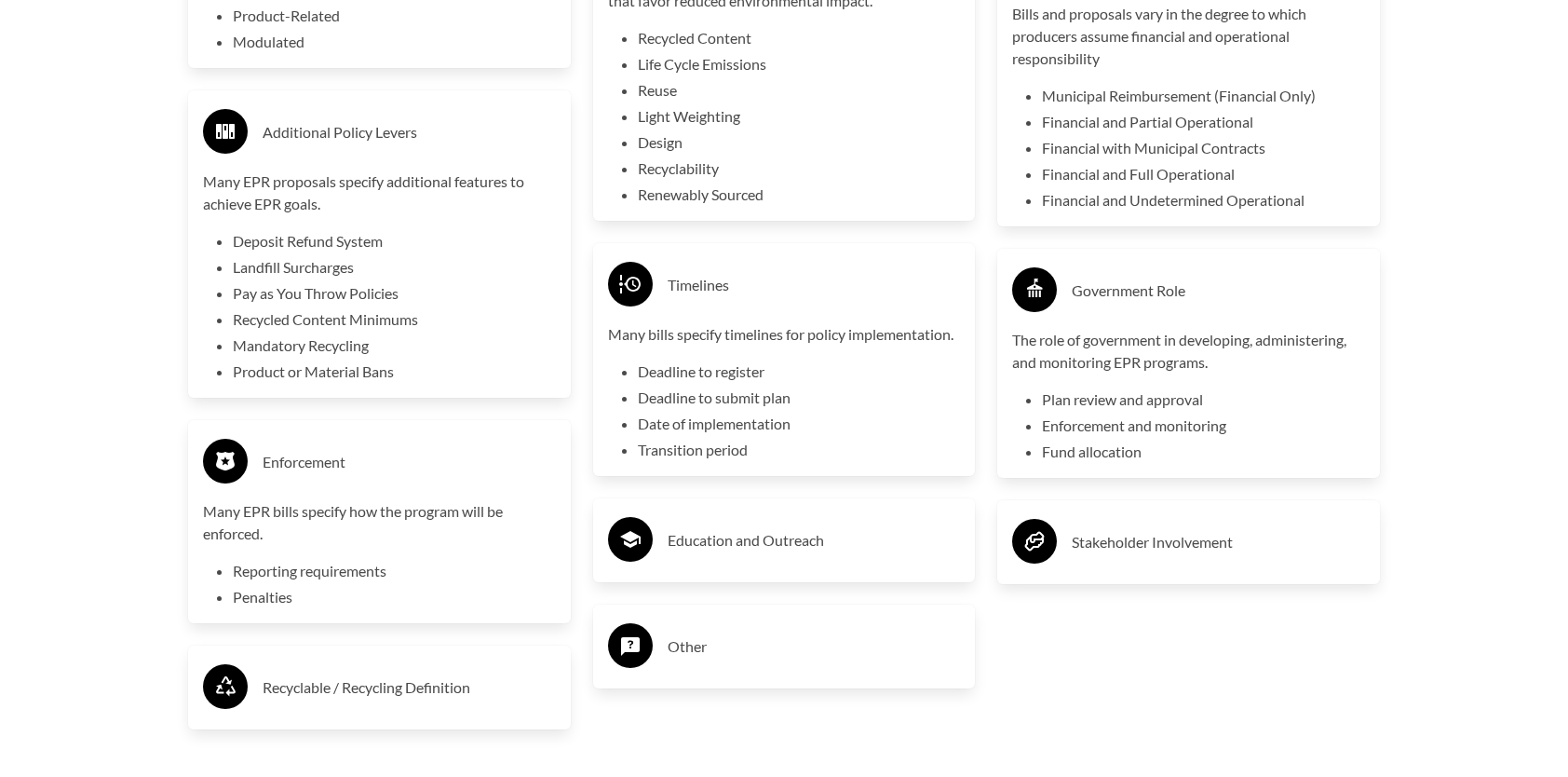
click at [761, 544] on h3 "Education and Outreach" at bounding box center [814, 540] width 293 height 30
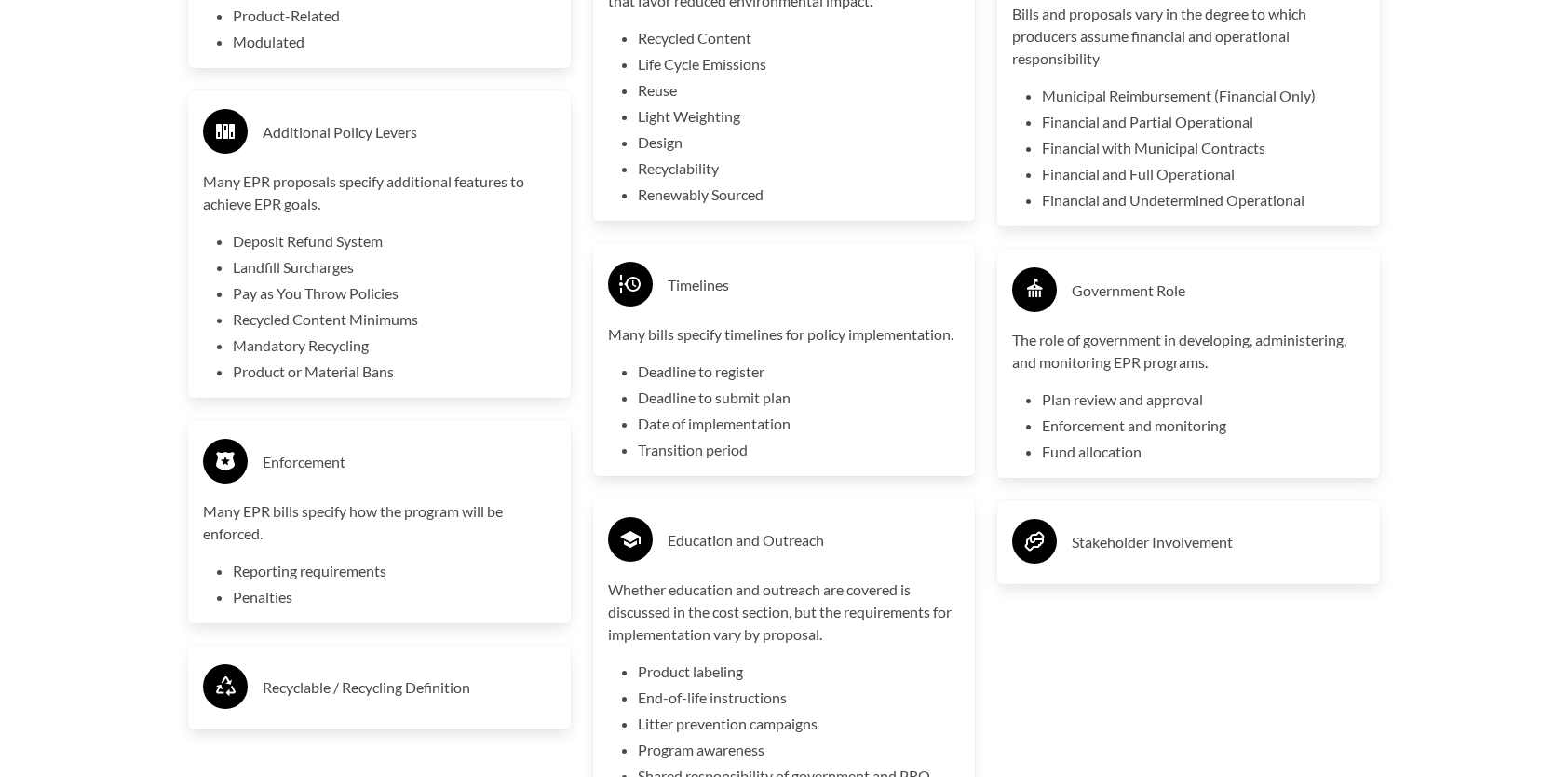
click at [1163, 557] on h3 "Stakeholder Involvement" at bounding box center [1218, 542] width 293 height 30
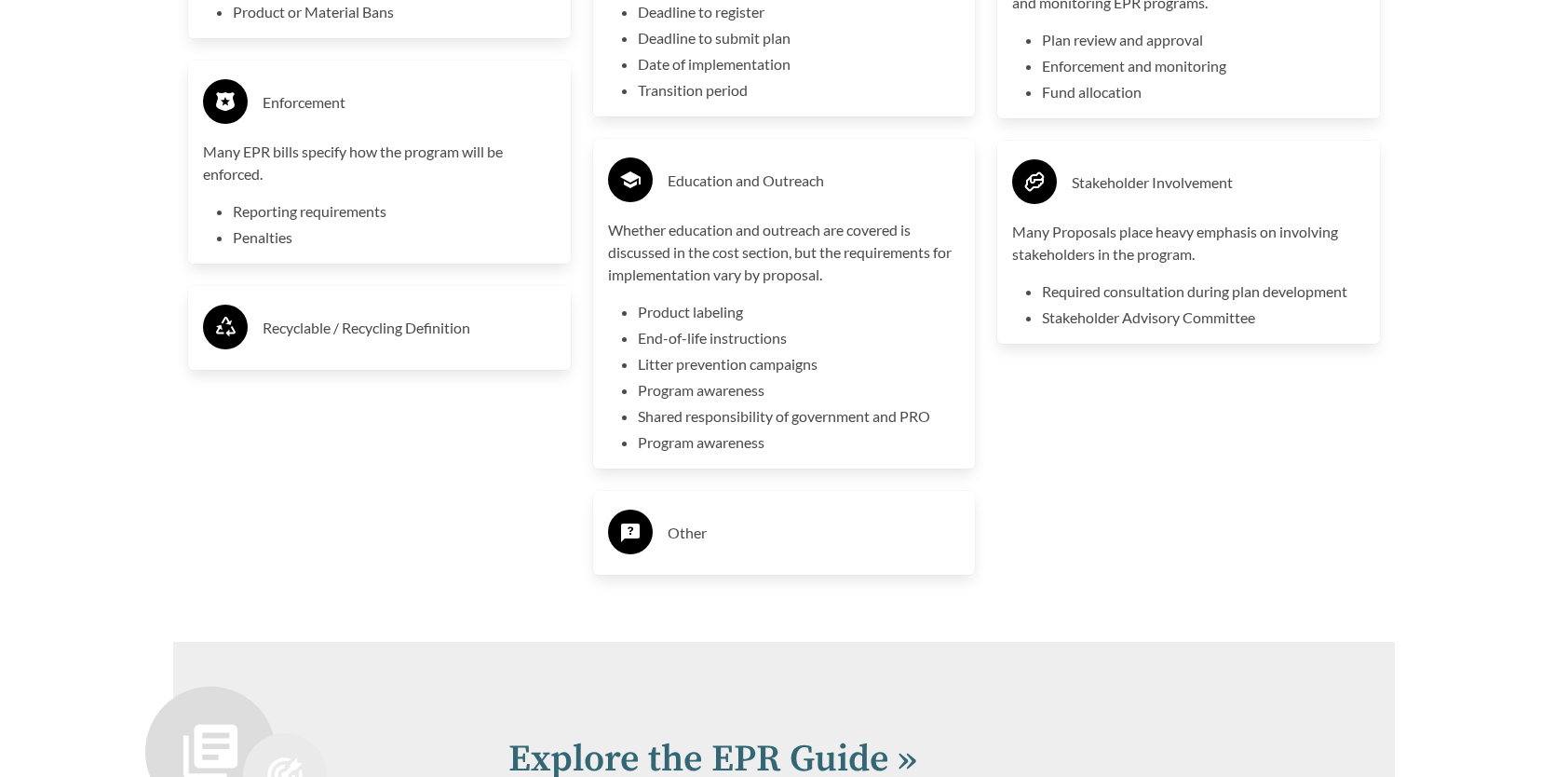
scroll to position [4843, 0]
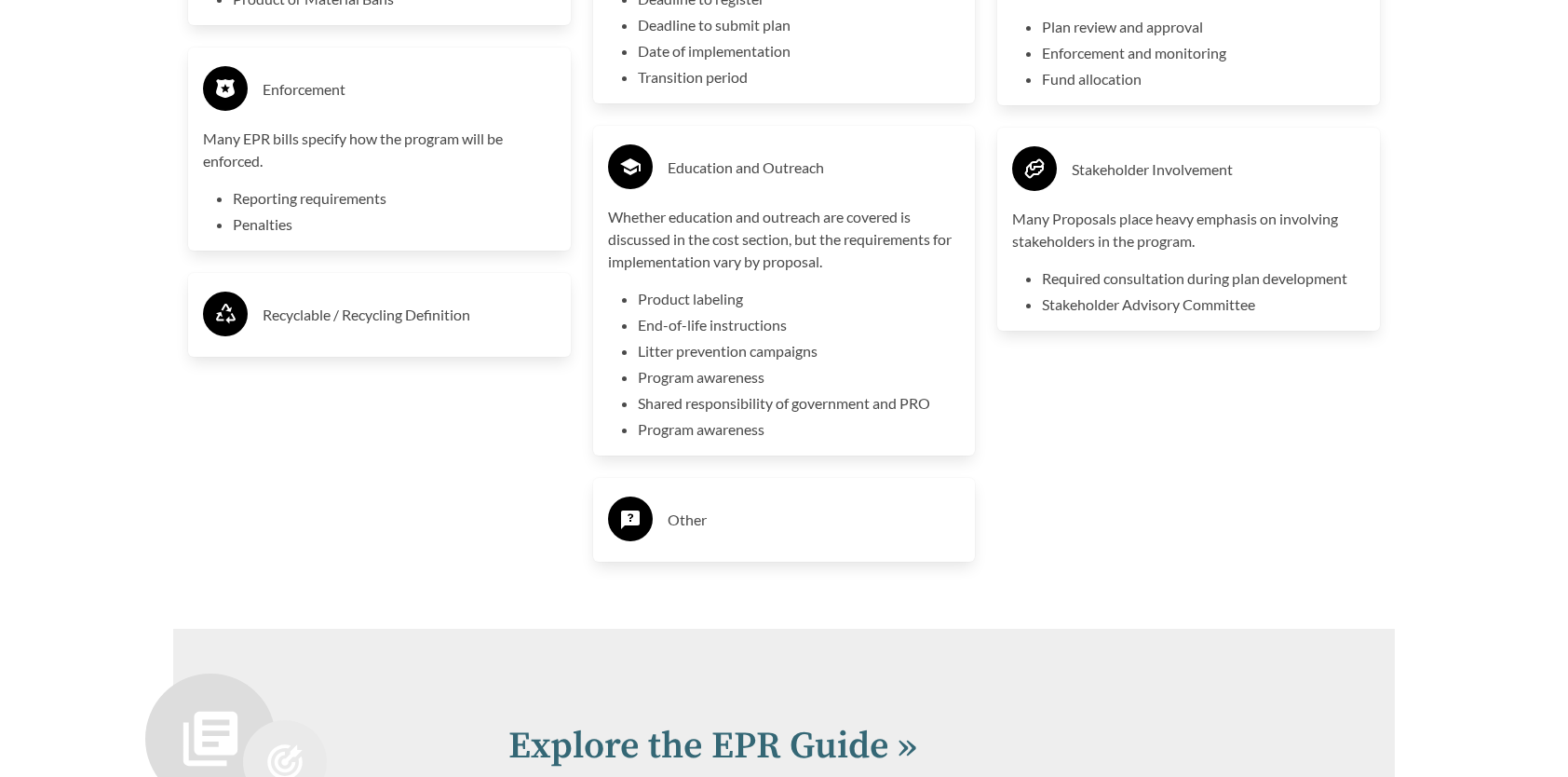
click at [683, 525] on h3 "Other" at bounding box center [814, 519] width 293 height 30
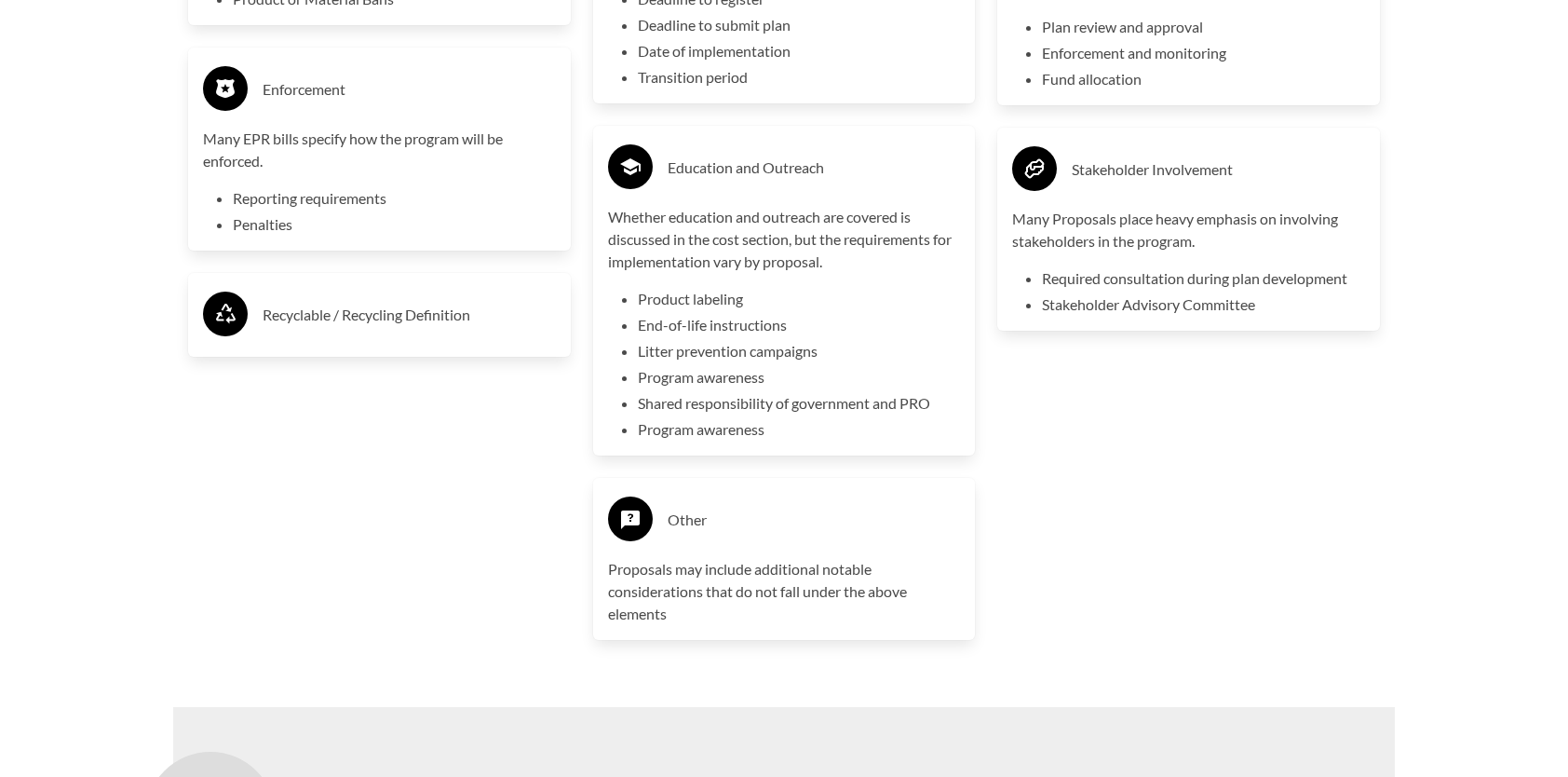
click at [296, 318] on h3 "Recyclable / Recycling Definition" at bounding box center [409, 315] width 293 height 30
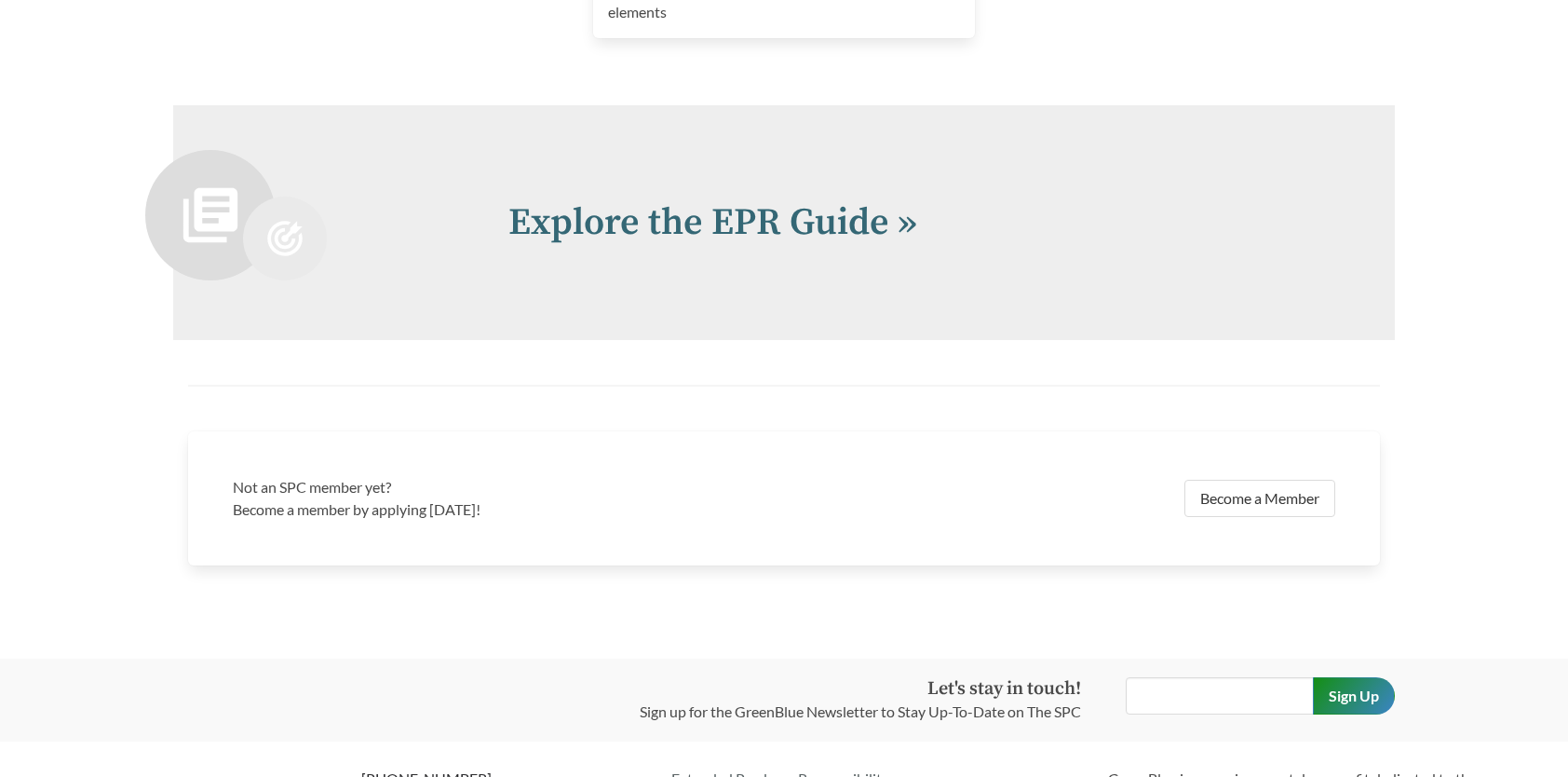
scroll to position [5557, 0]
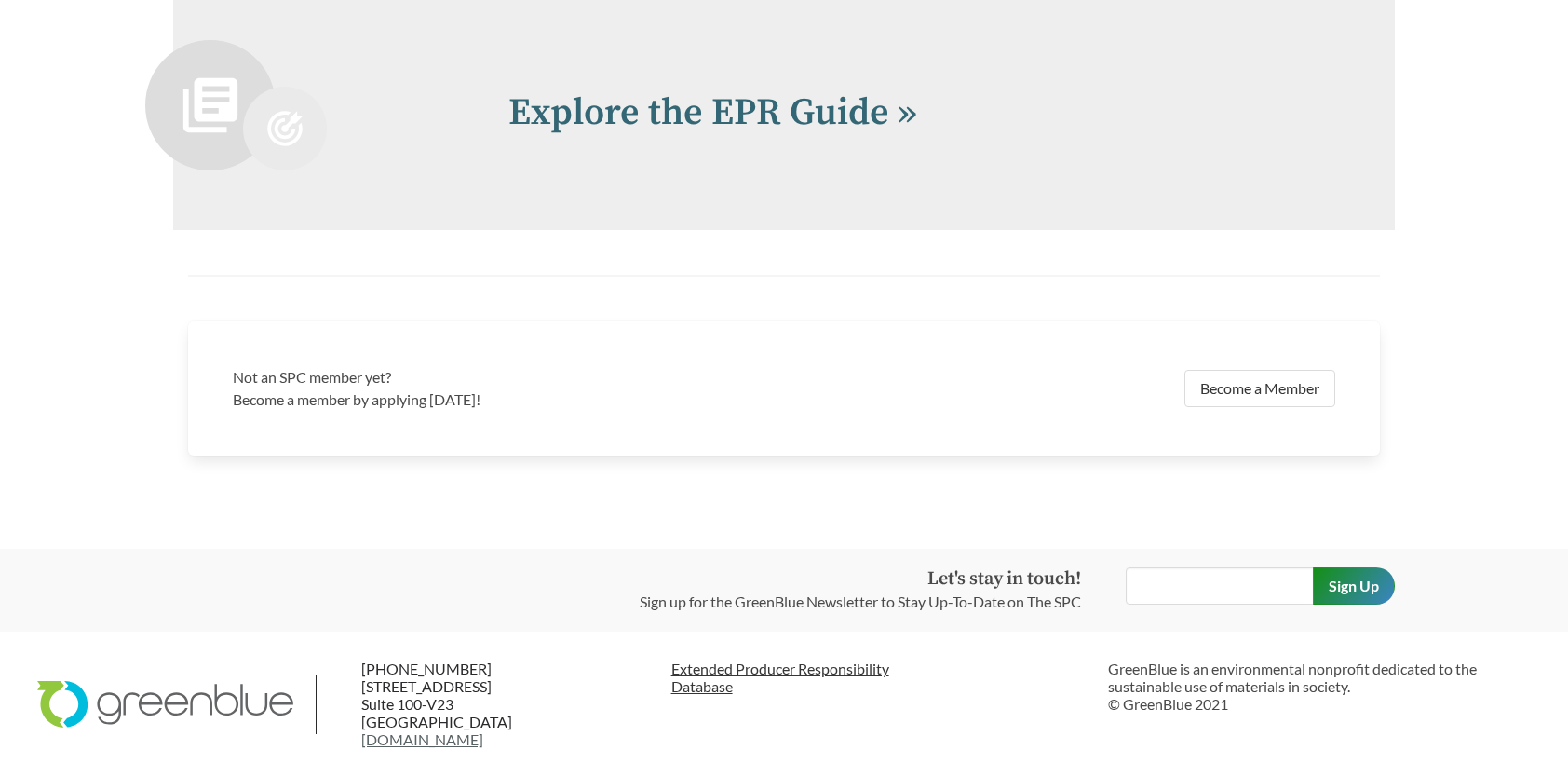
click at [794, 665] on link "Extended Producer Responsibility Database" at bounding box center [883, 677] width 423 height 36
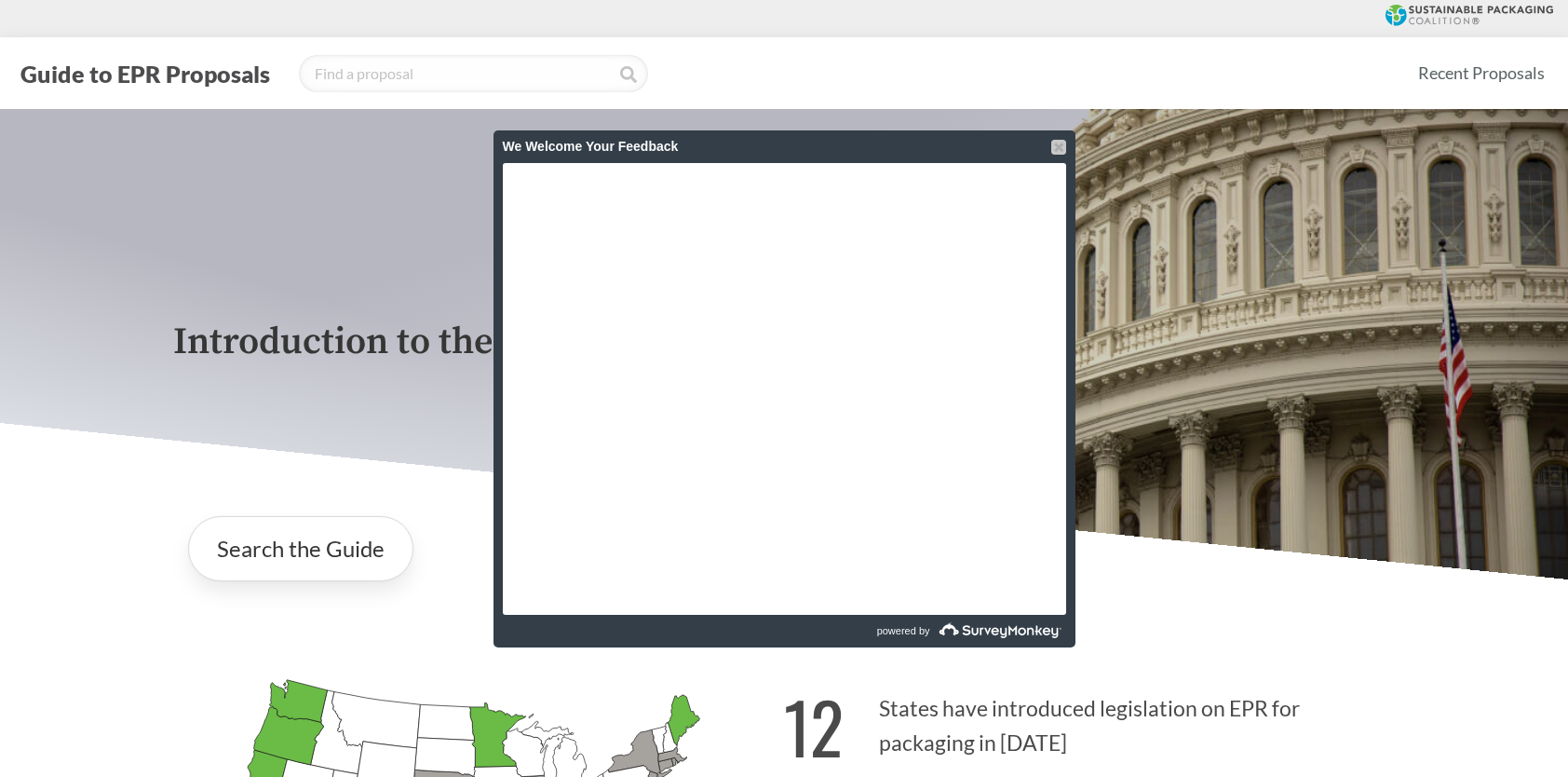
click at [1059, 145] on div at bounding box center [1058, 147] width 15 height 15
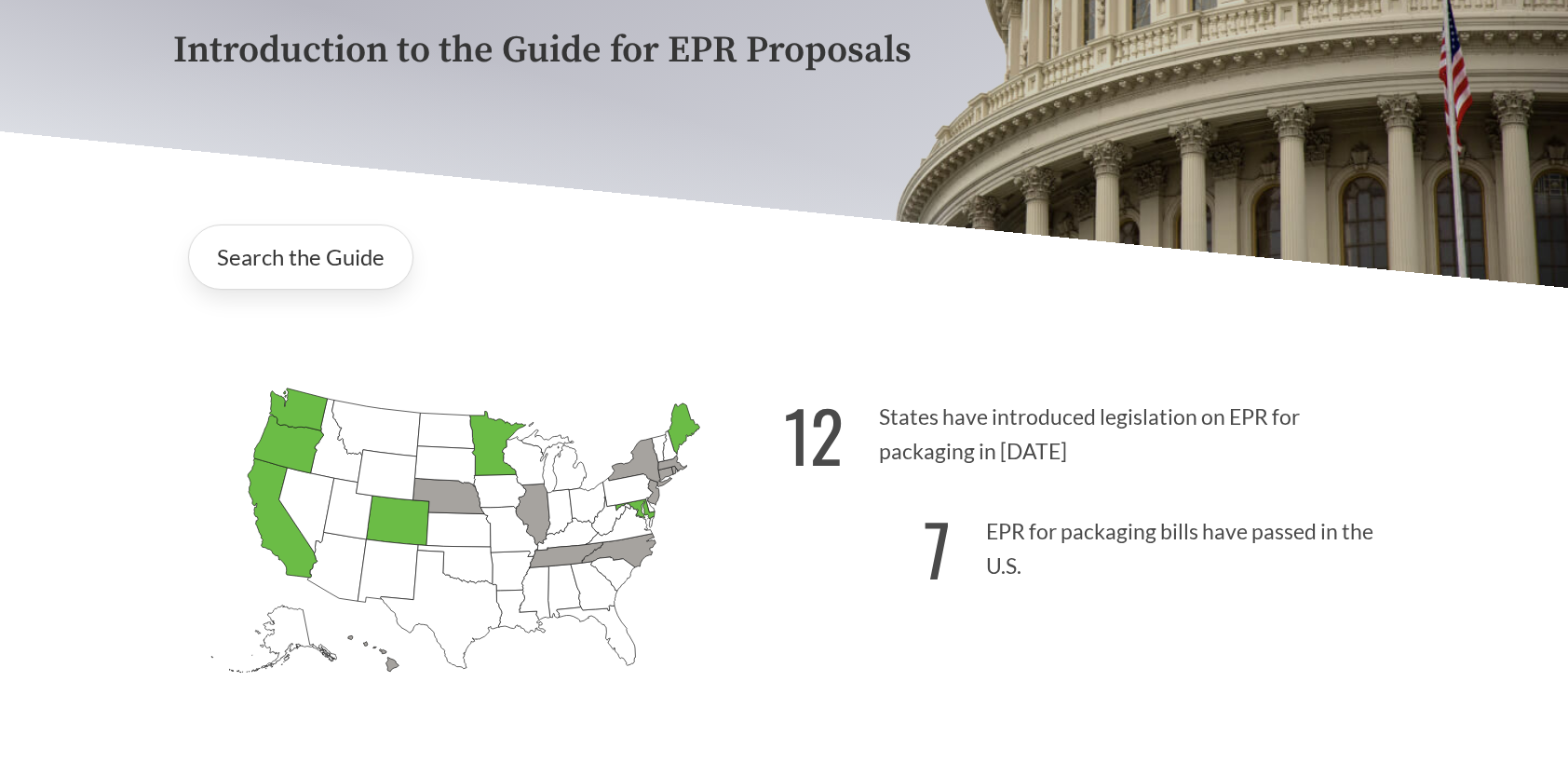
scroll to position [373, 0]
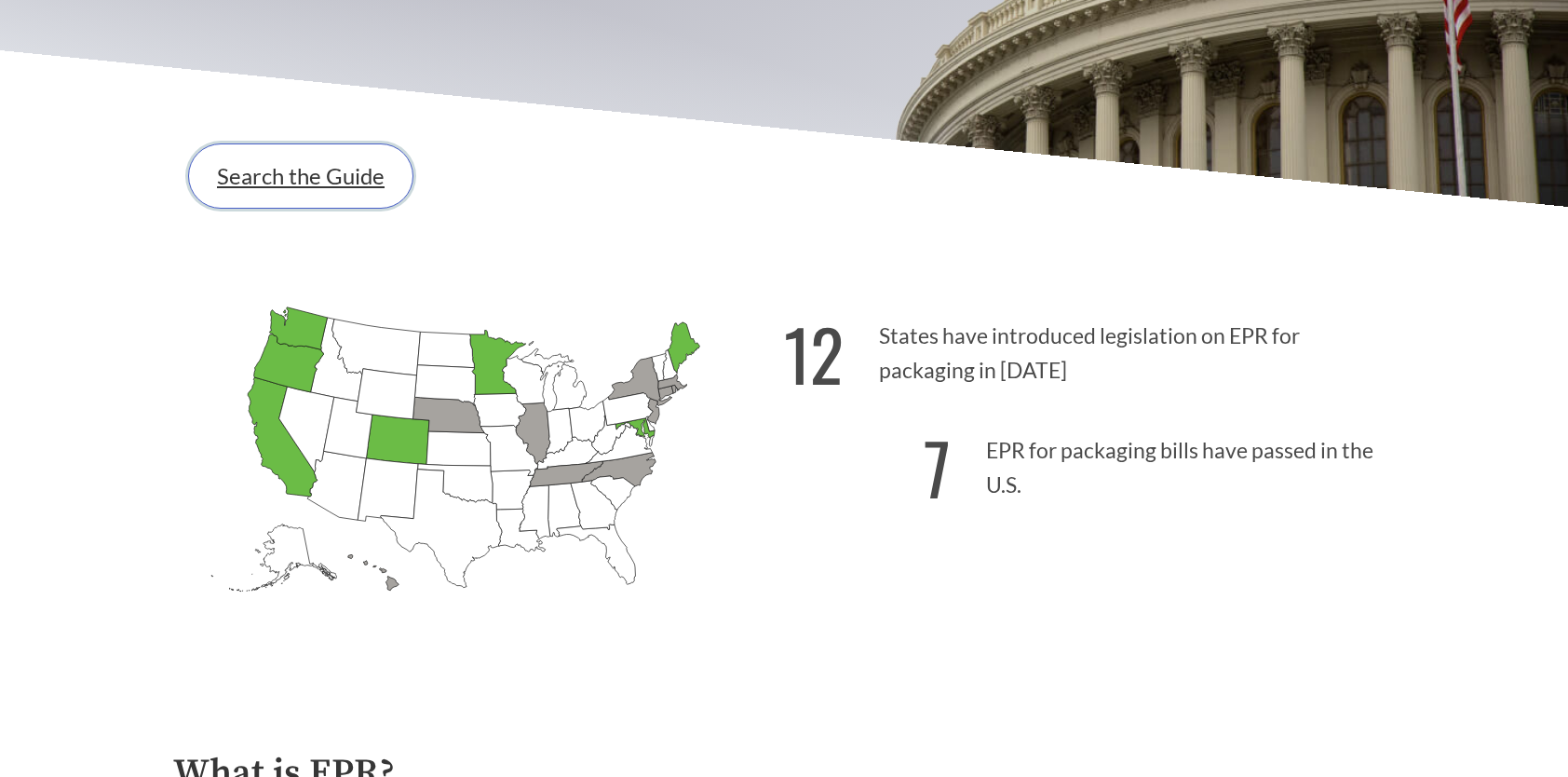
click at [281, 188] on link "Search the Guide" at bounding box center [300, 176] width 225 height 65
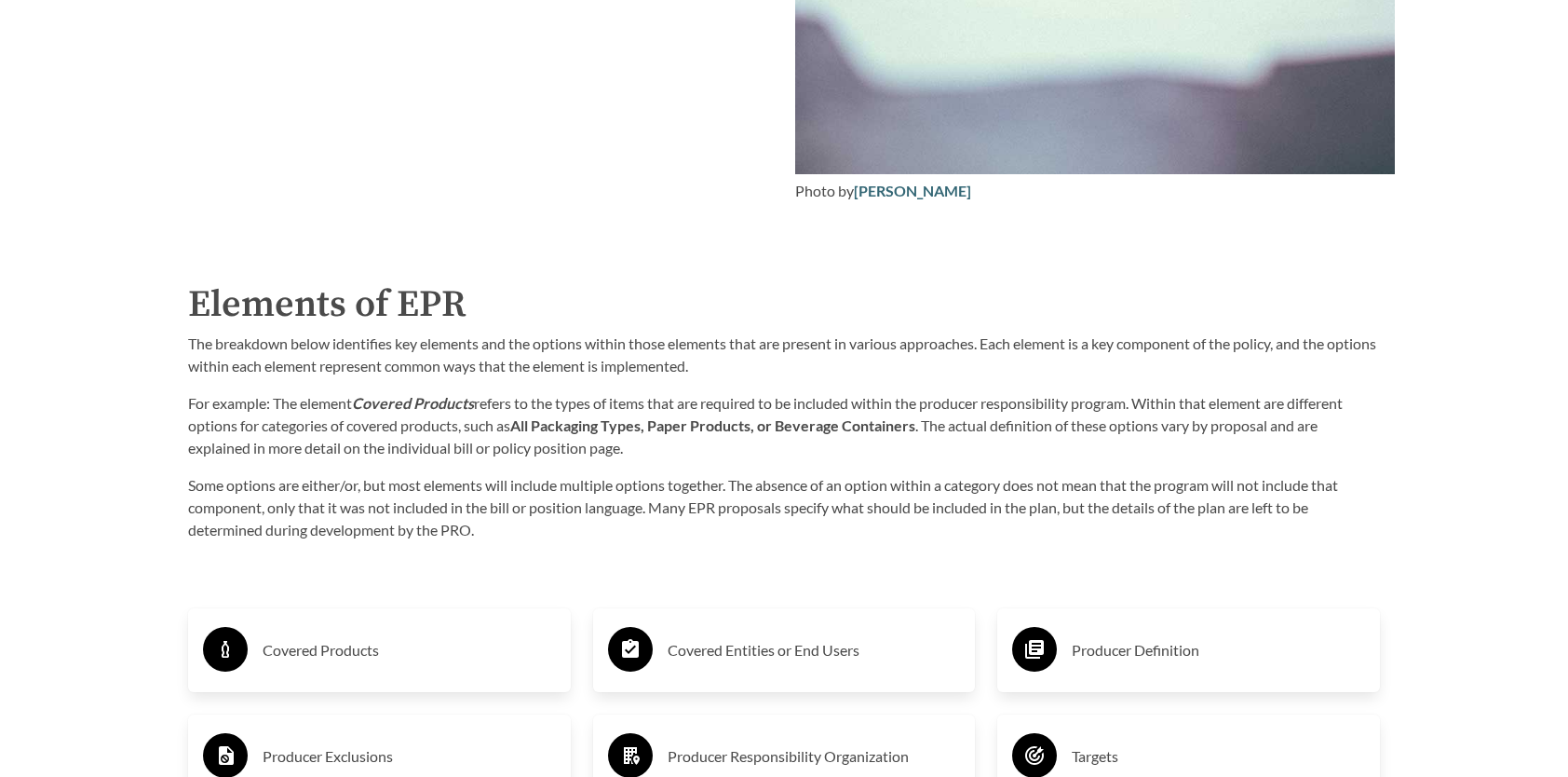
scroll to position [2795, 0]
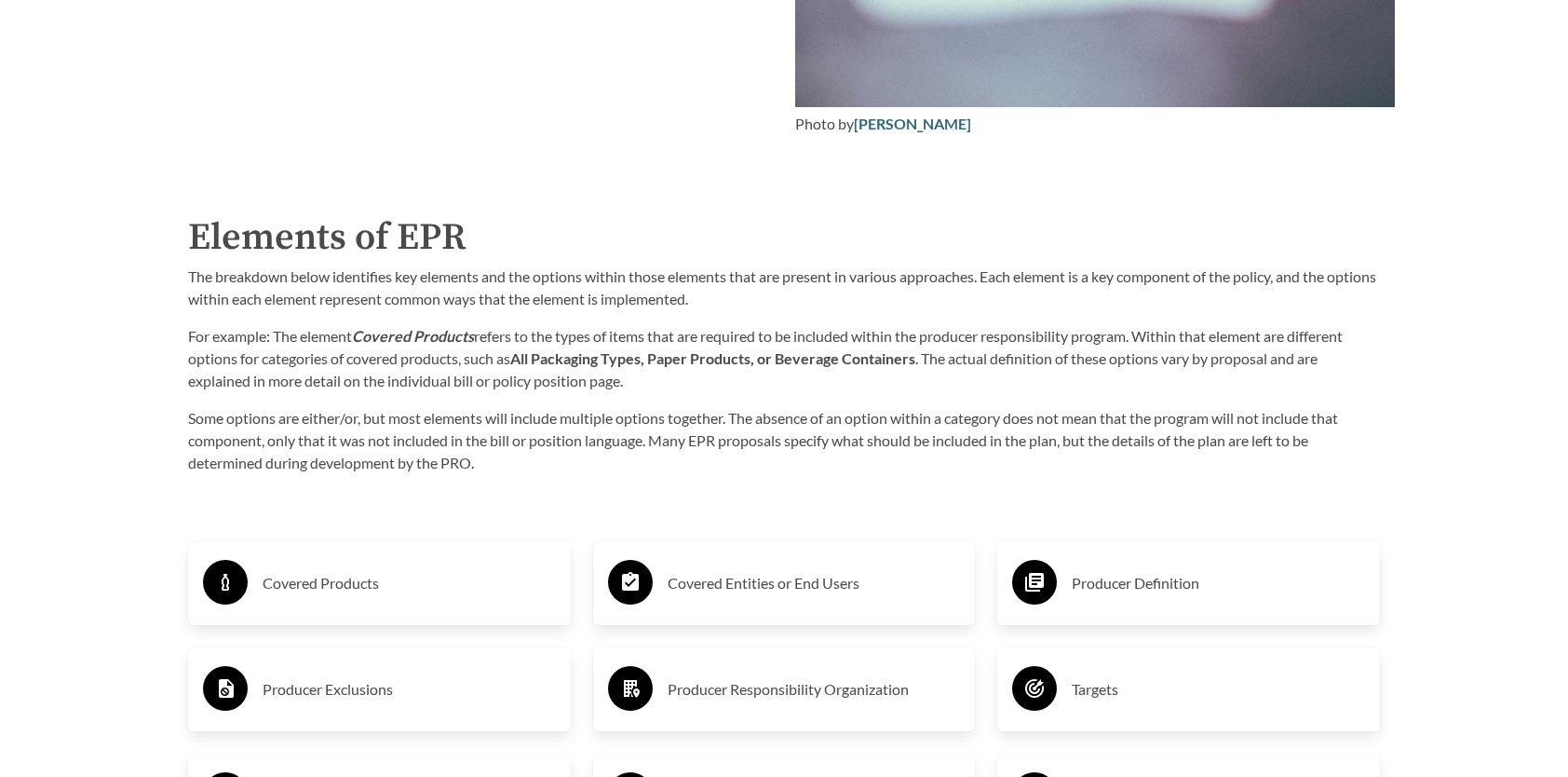
click at [344, 578] on h3 "Covered Products" at bounding box center [409, 583] width 293 height 30
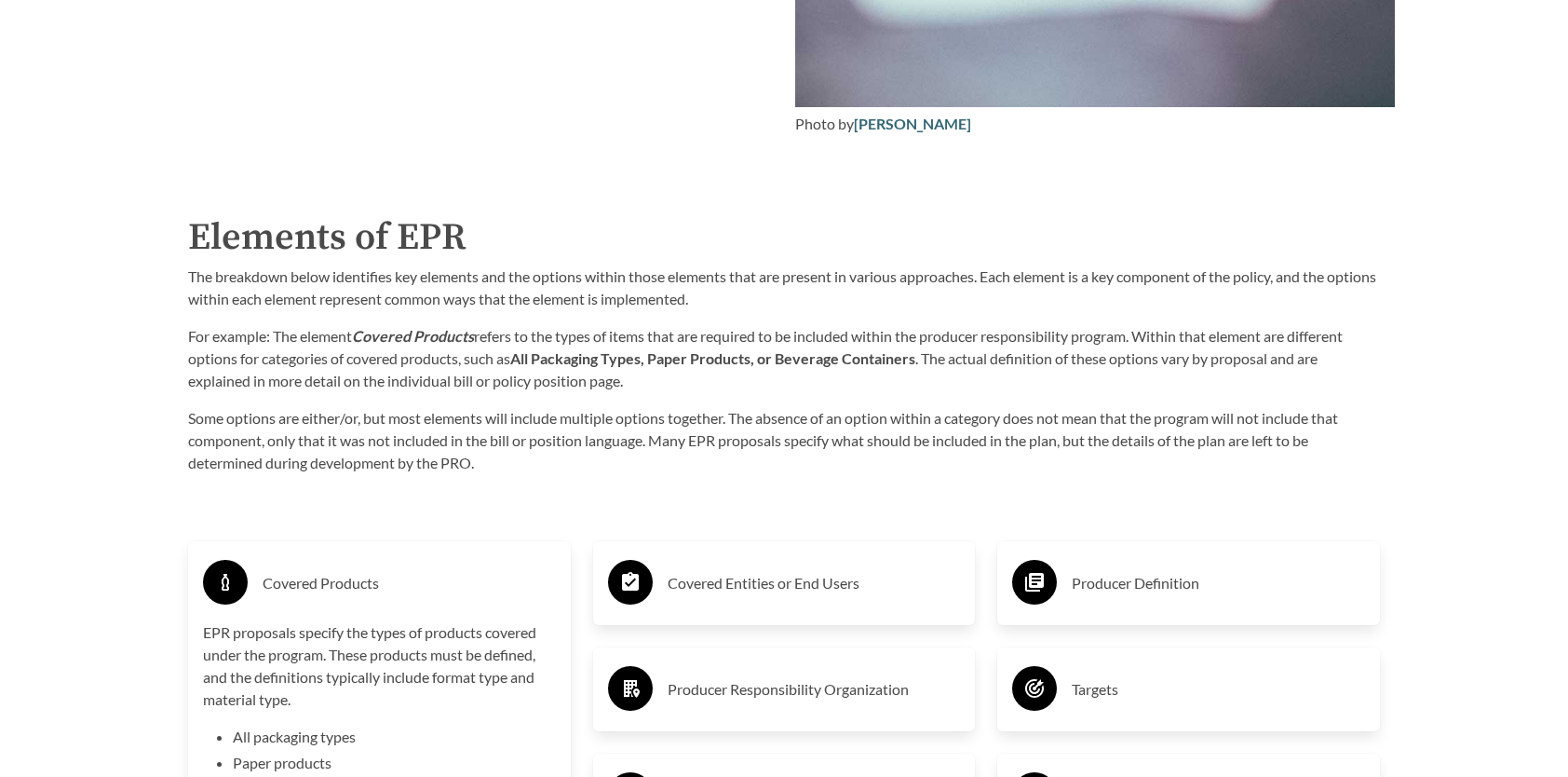
scroll to position [2981, 0]
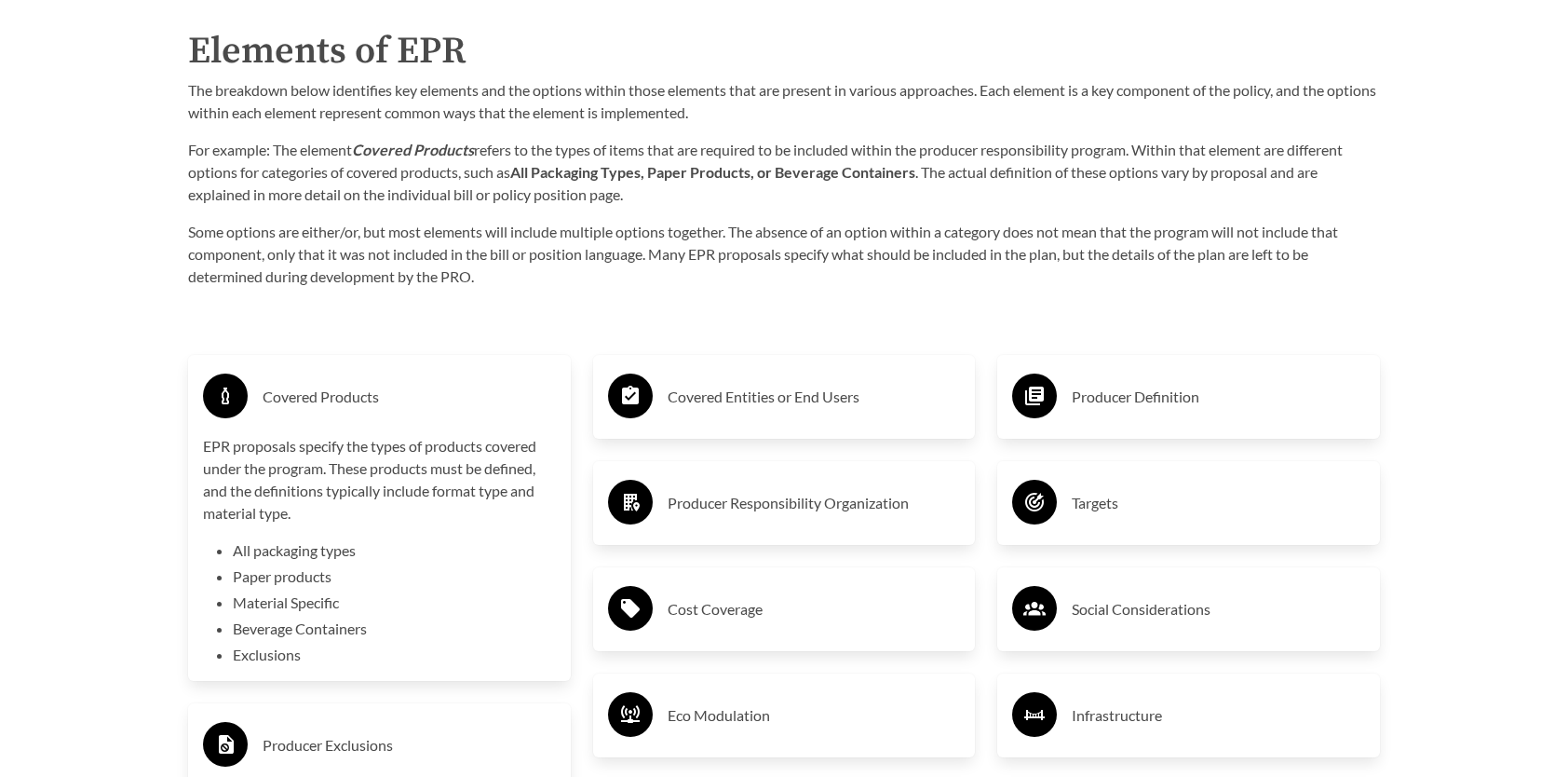
click at [1166, 418] on div "Producer Definition" at bounding box center [1189, 396] width 353 height 55
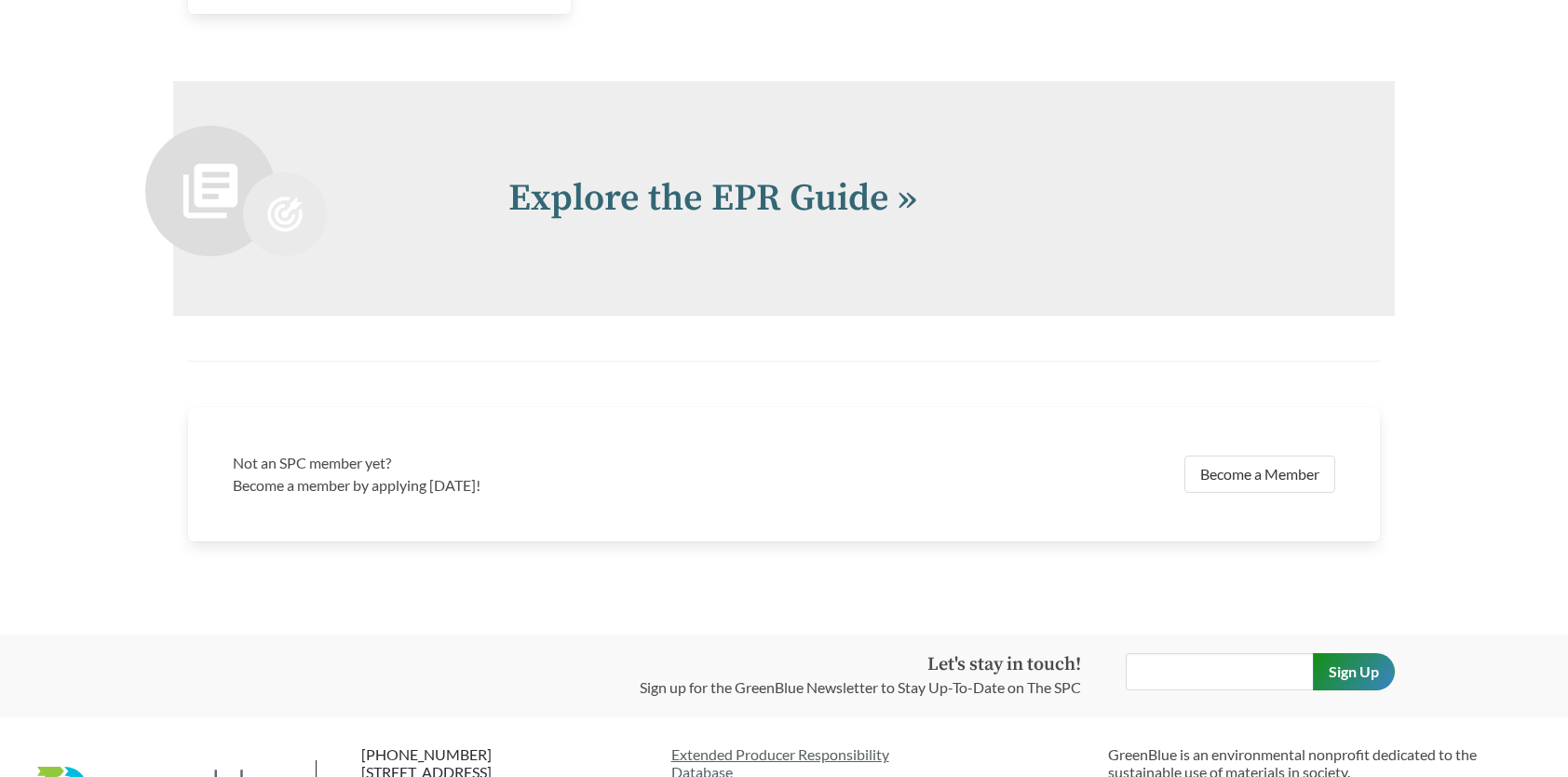
scroll to position [4373, 0]
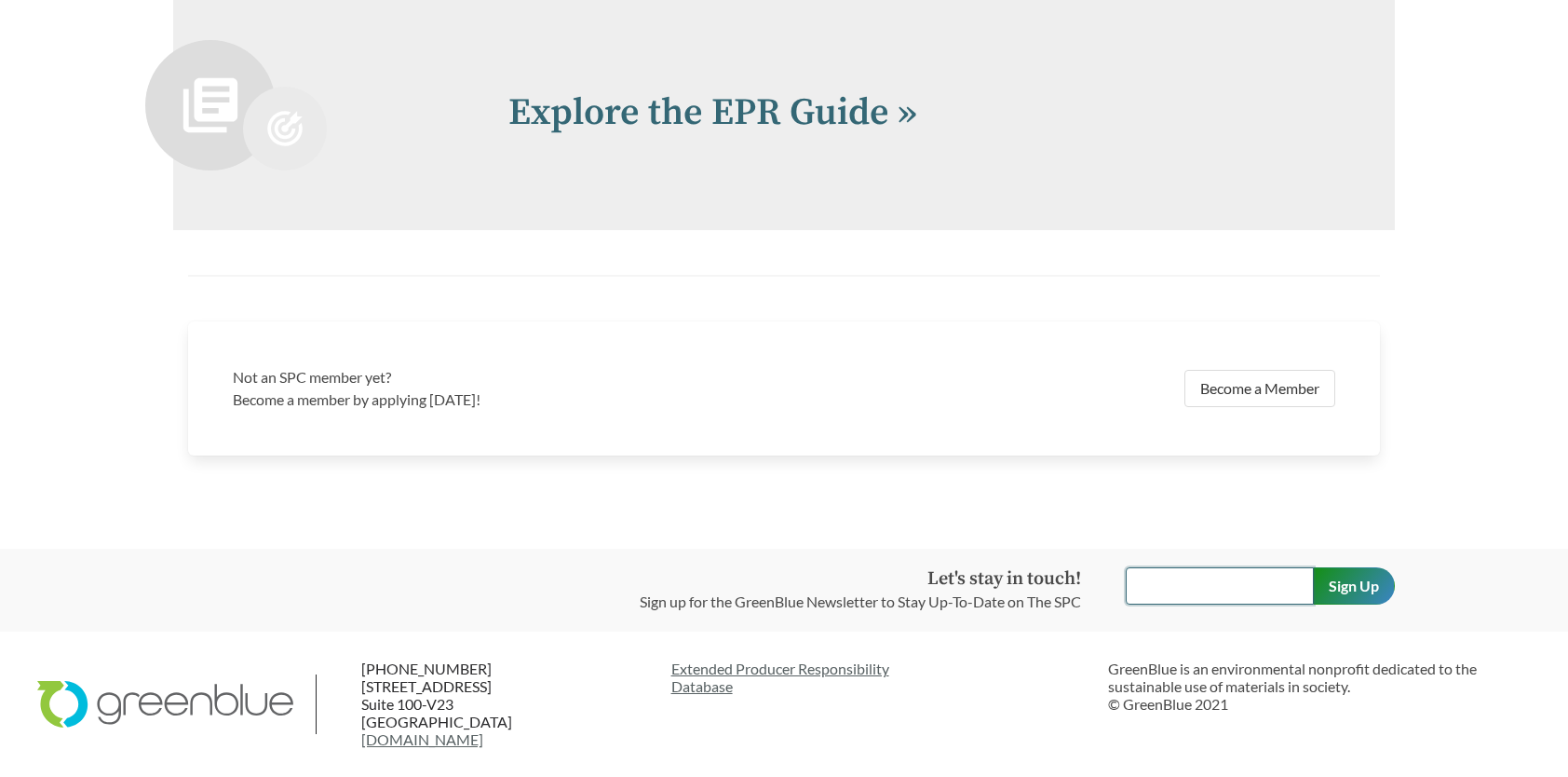
click at [1246, 595] on input "text" at bounding box center [1219, 586] width 188 height 38
click at [1268, 591] on input "[PERSON_NAME][EMAIL_ADDRESS][PERSON_NAME][DOMAIN_NAME]" at bounding box center [1219, 586] width 188 height 38
type input "[PERSON_NAME][EMAIL_ADDRESS][PERSON_NAME][DOMAIN_NAME]"
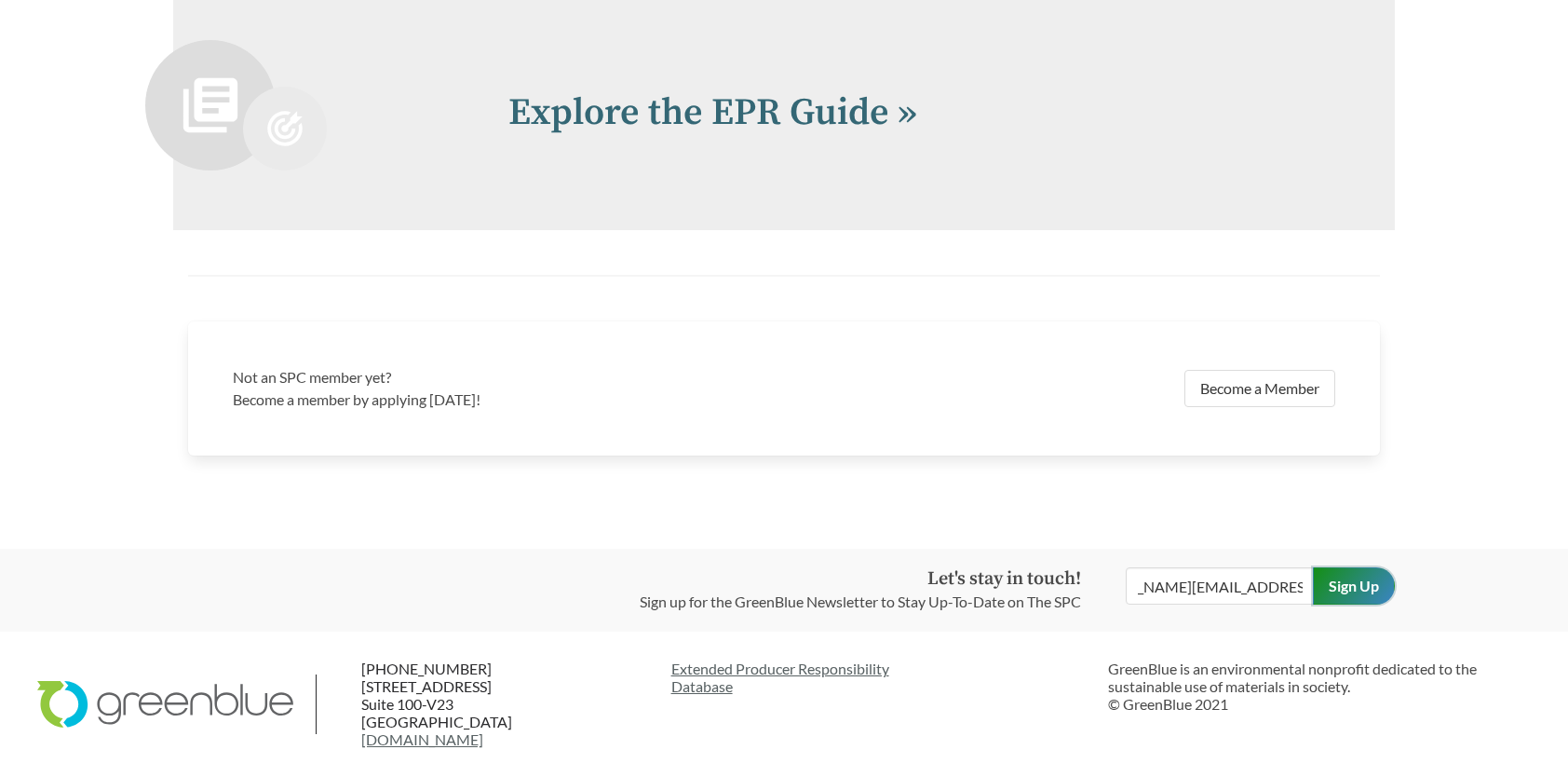
click at [1358, 591] on input "Sign Up" at bounding box center [1353, 586] width 82 height 38
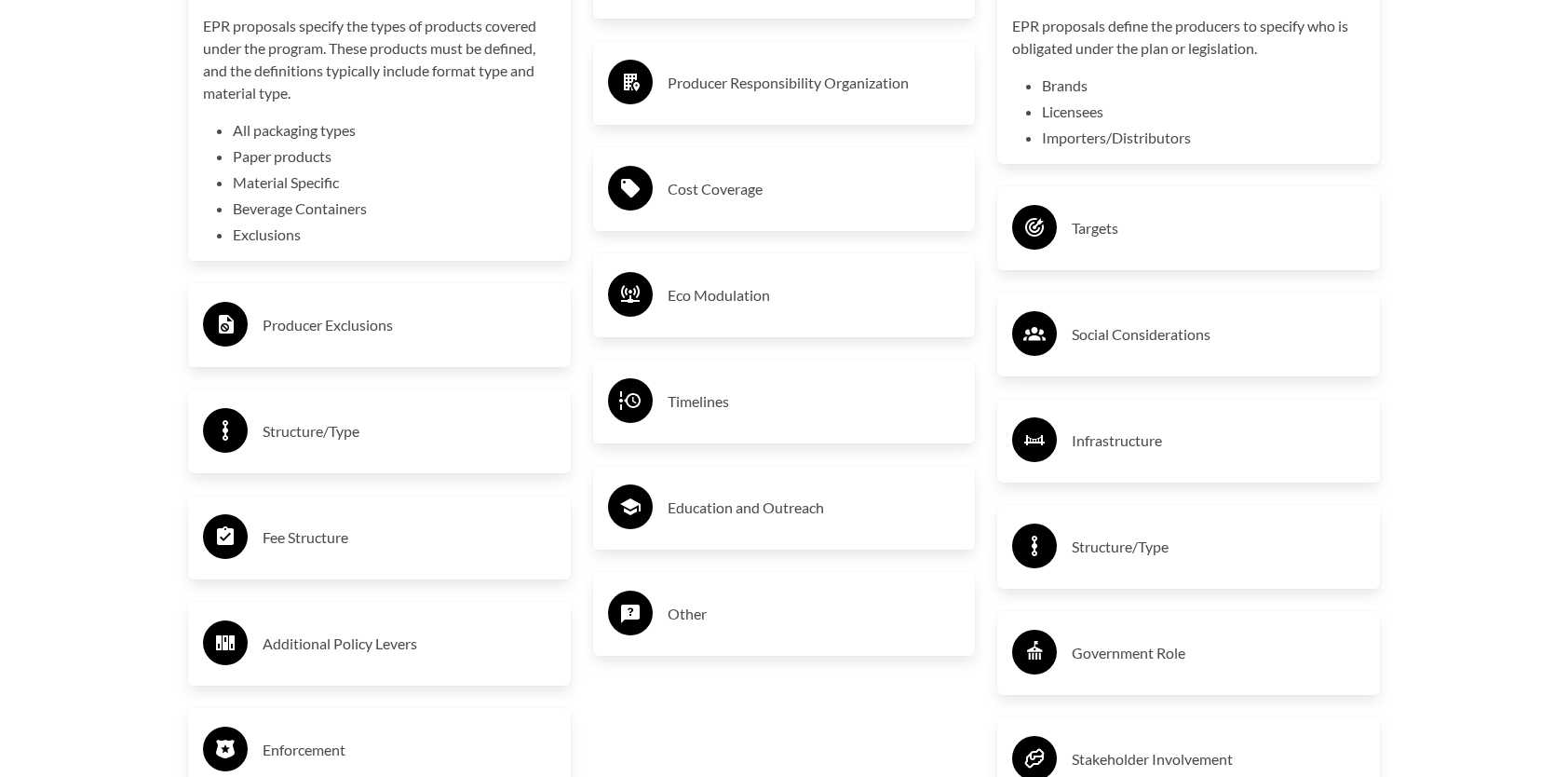
scroll to position [3447, 0]
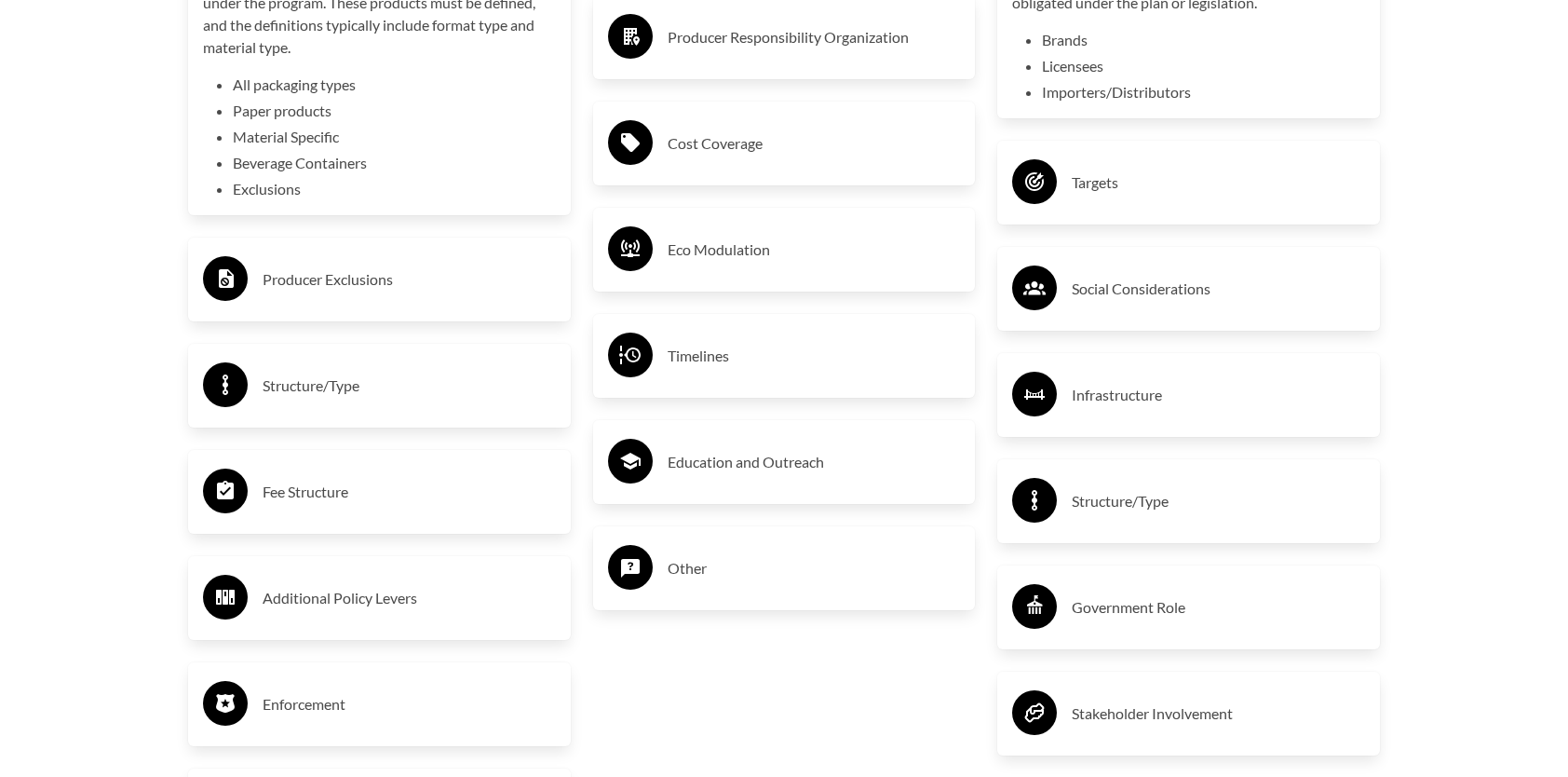
click at [690, 583] on h3 "Other" at bounding box center [814, 568] width 293 height 30
click at [1124, 618] on h3 "Government Role" at bounding box center [1218, 608] width 293 height 30
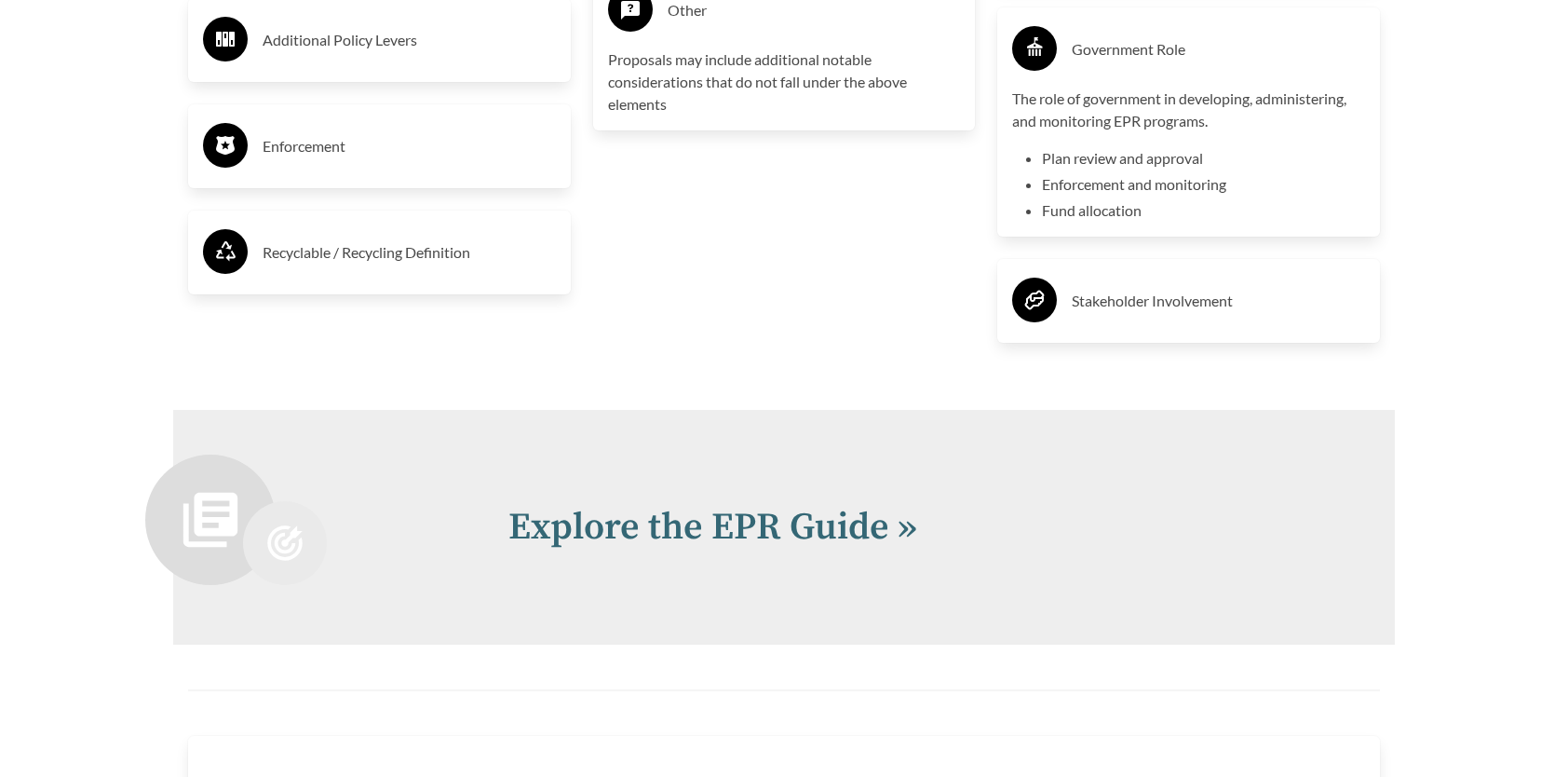
scroll to position [4006, 0]
click at [779, 538] on link "Explore the EPR Guide »" at bounding box center [712, 526] width 409 height 47
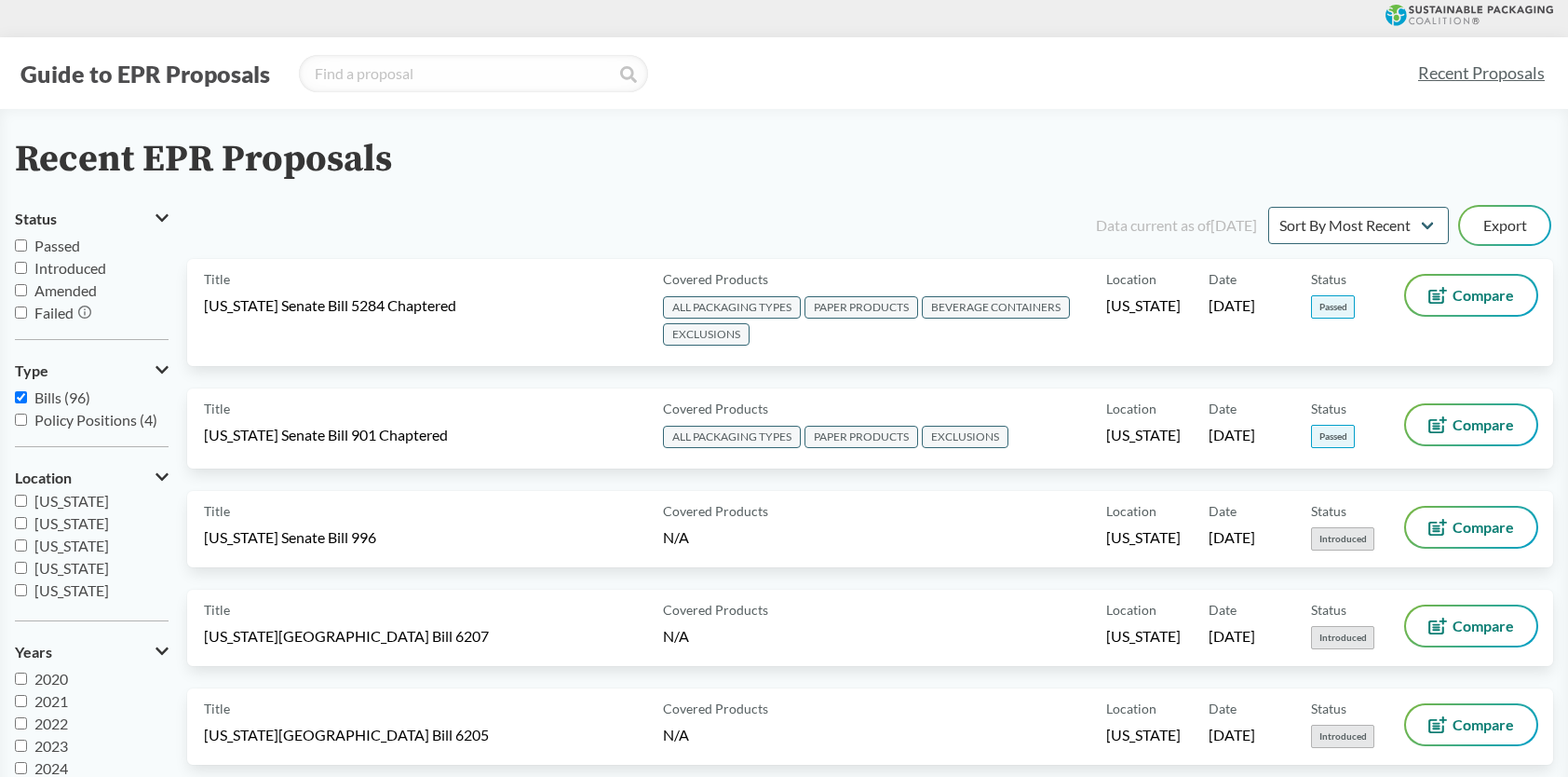
scroll to position [335, 0]
click at [45, 503] on span "[US_STATE]" at bounding box center [71, 504] width 74 height 18
click at [27, 503] on input "[US_STATE]" at bounding box center [21, 504] width 12 height 12
checkbox input "true"
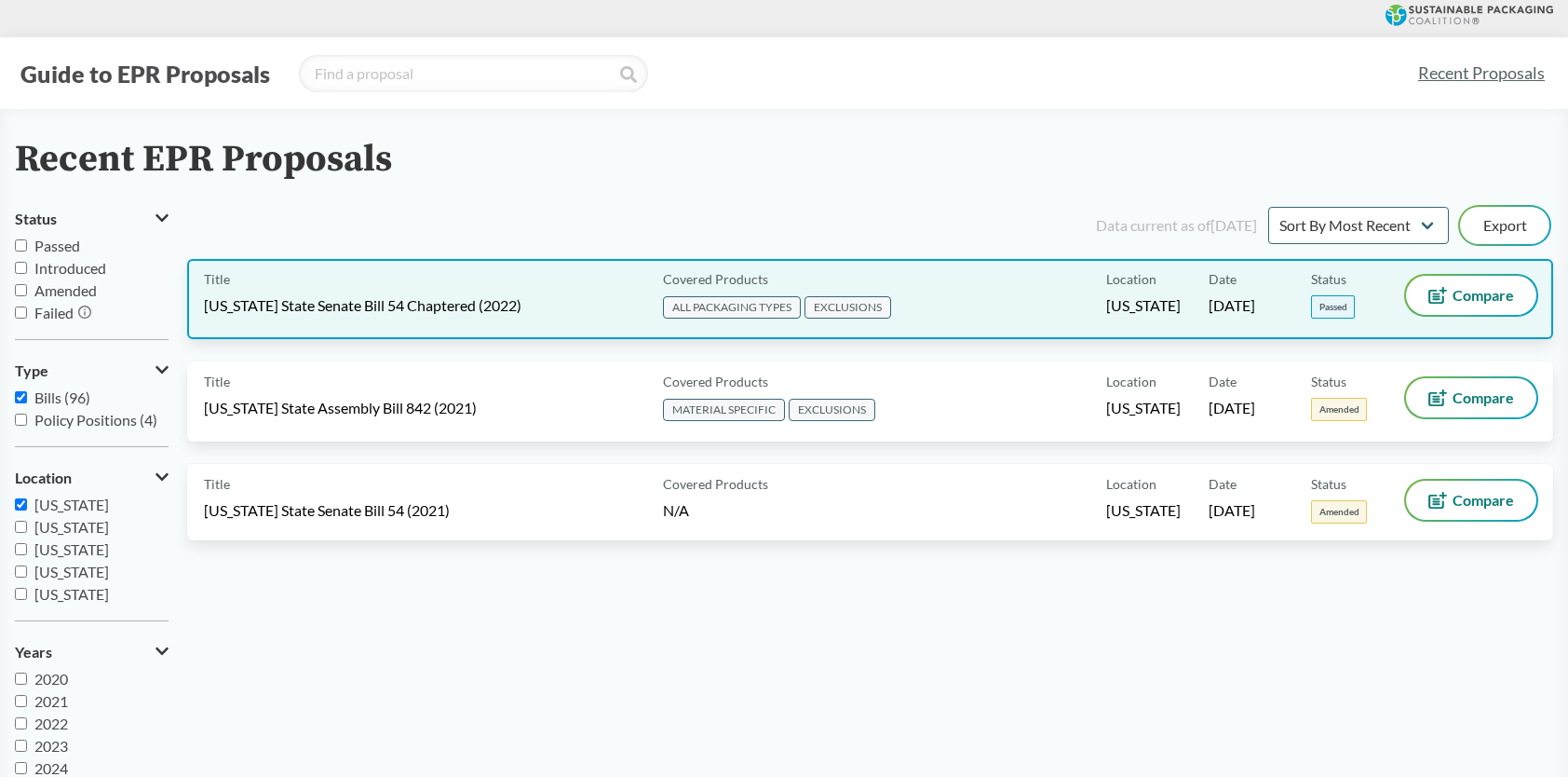
click at [730, 313] on span "ALL PACKAGING TYPES" at bounding box center [731, 307] width 138 height 23
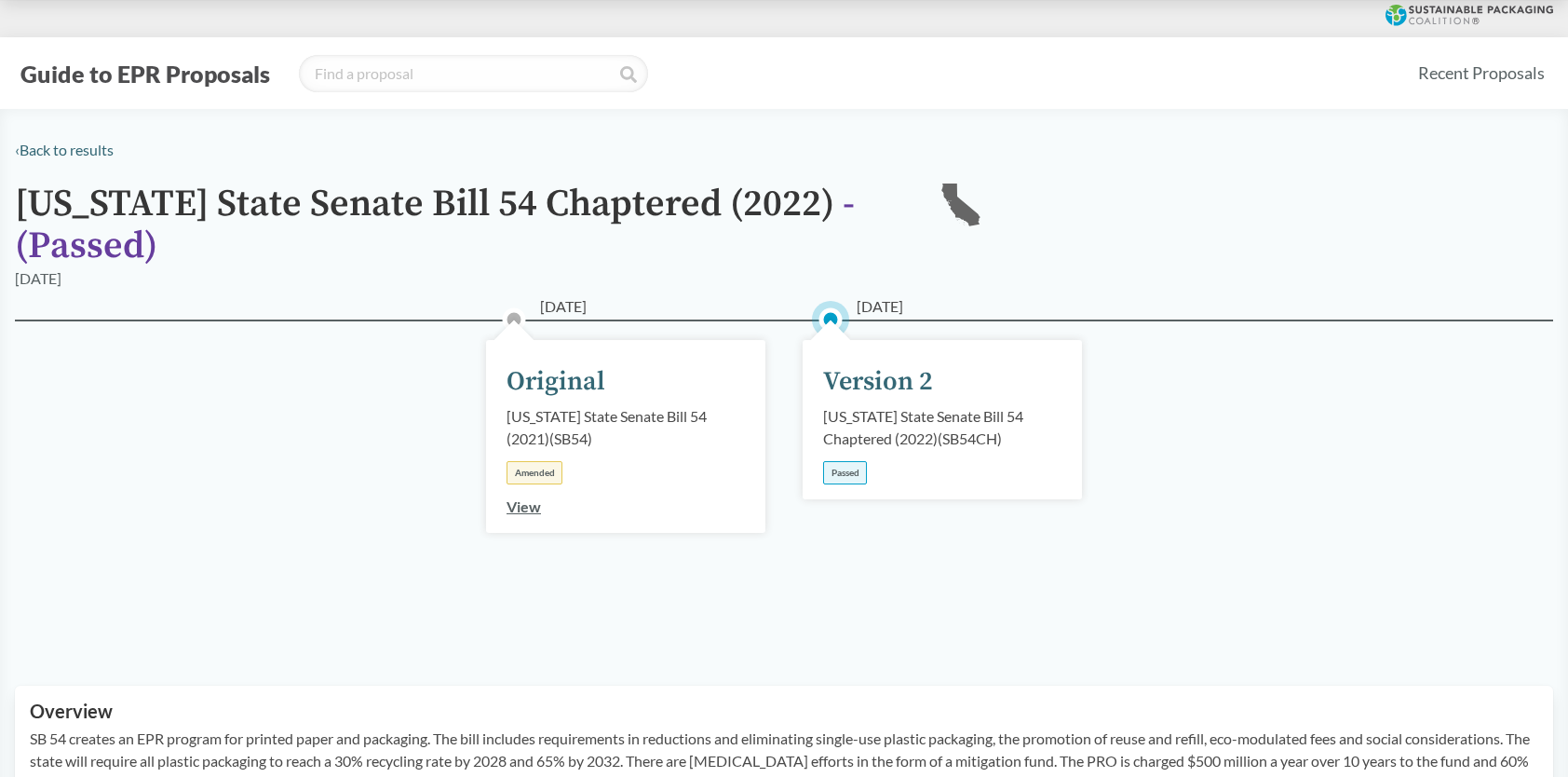
click at [527, 508] on link "View" at bounding box center [523, 506] width 35 height 18
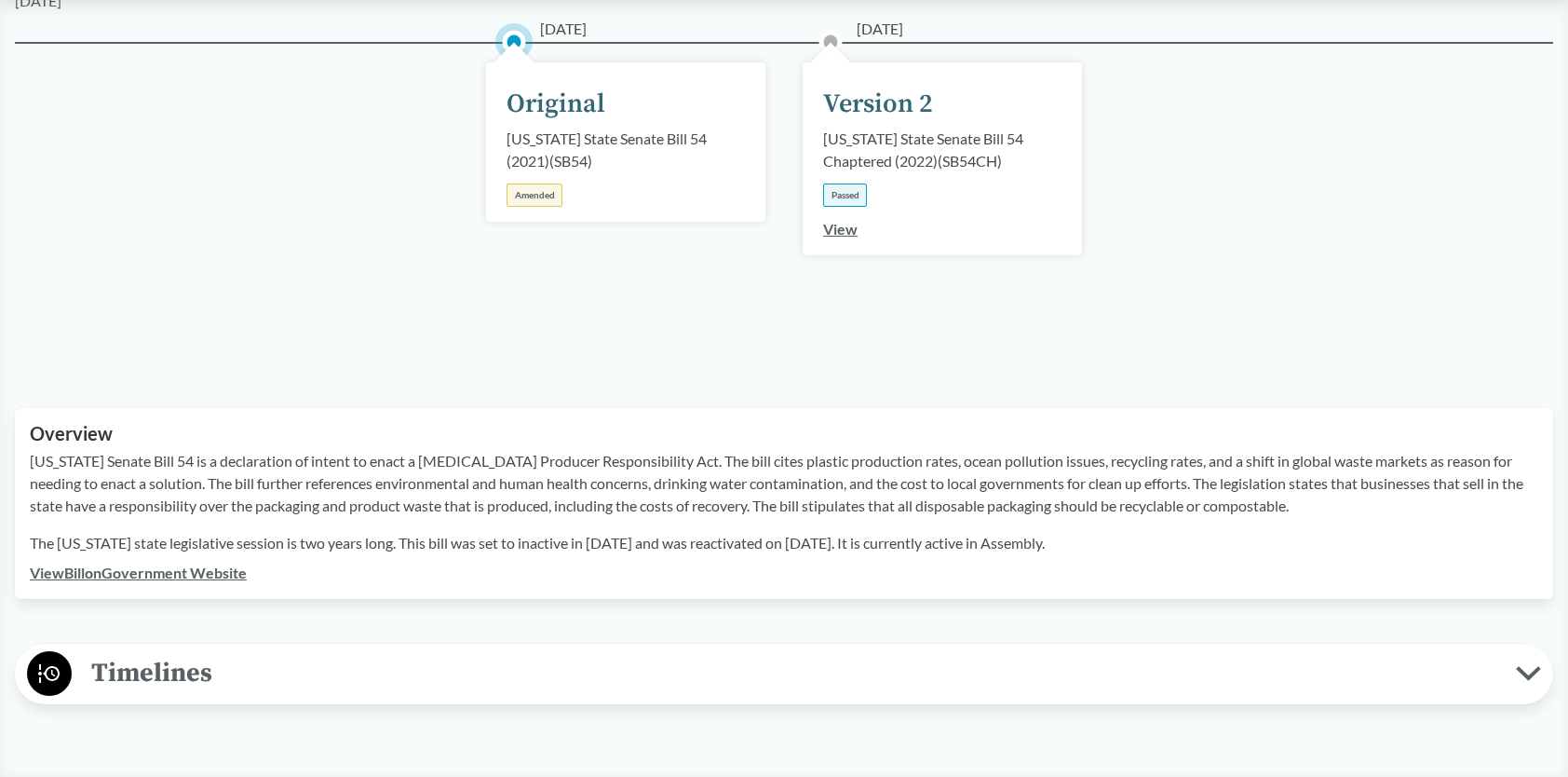
scroll to position [279, 0]
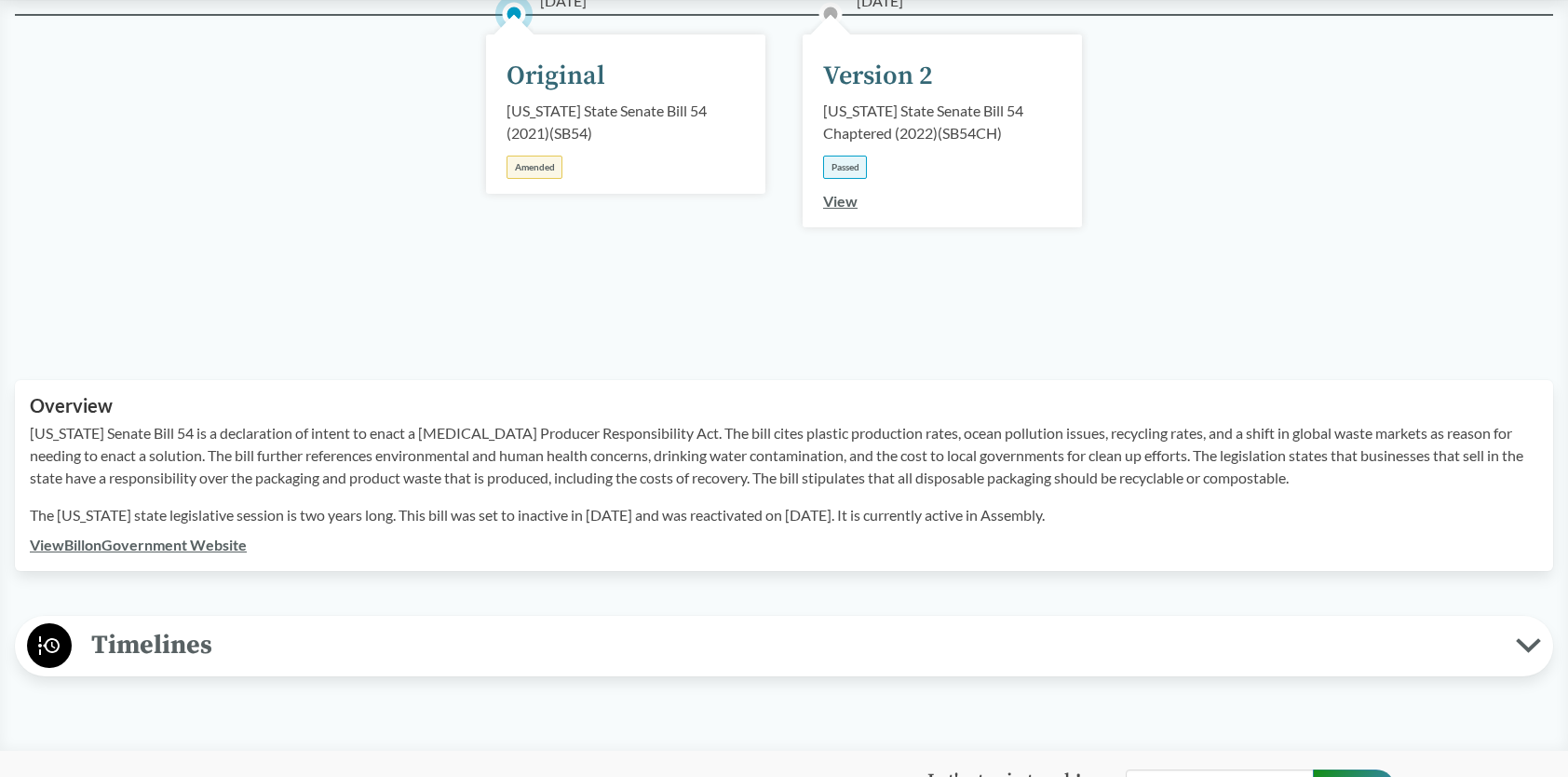
click at [199, 550] on link "View Bill on Government Website" at bounding box center [138, 544] width 217 height 18
